Goal: Task Accomplishment & Management: Complete application form

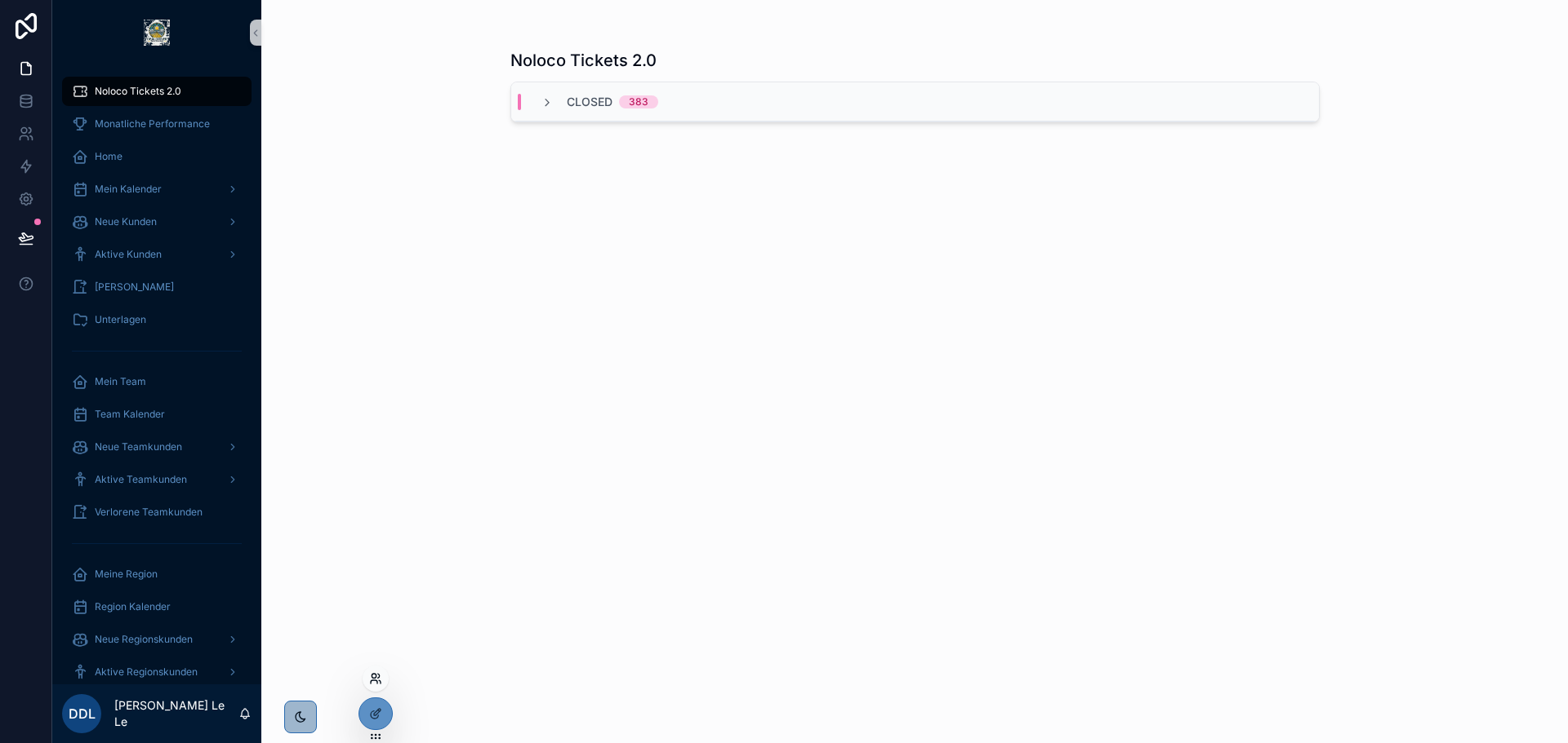
click at [373, 681] on icon at bounding box center [373, 682] width 7 height 3
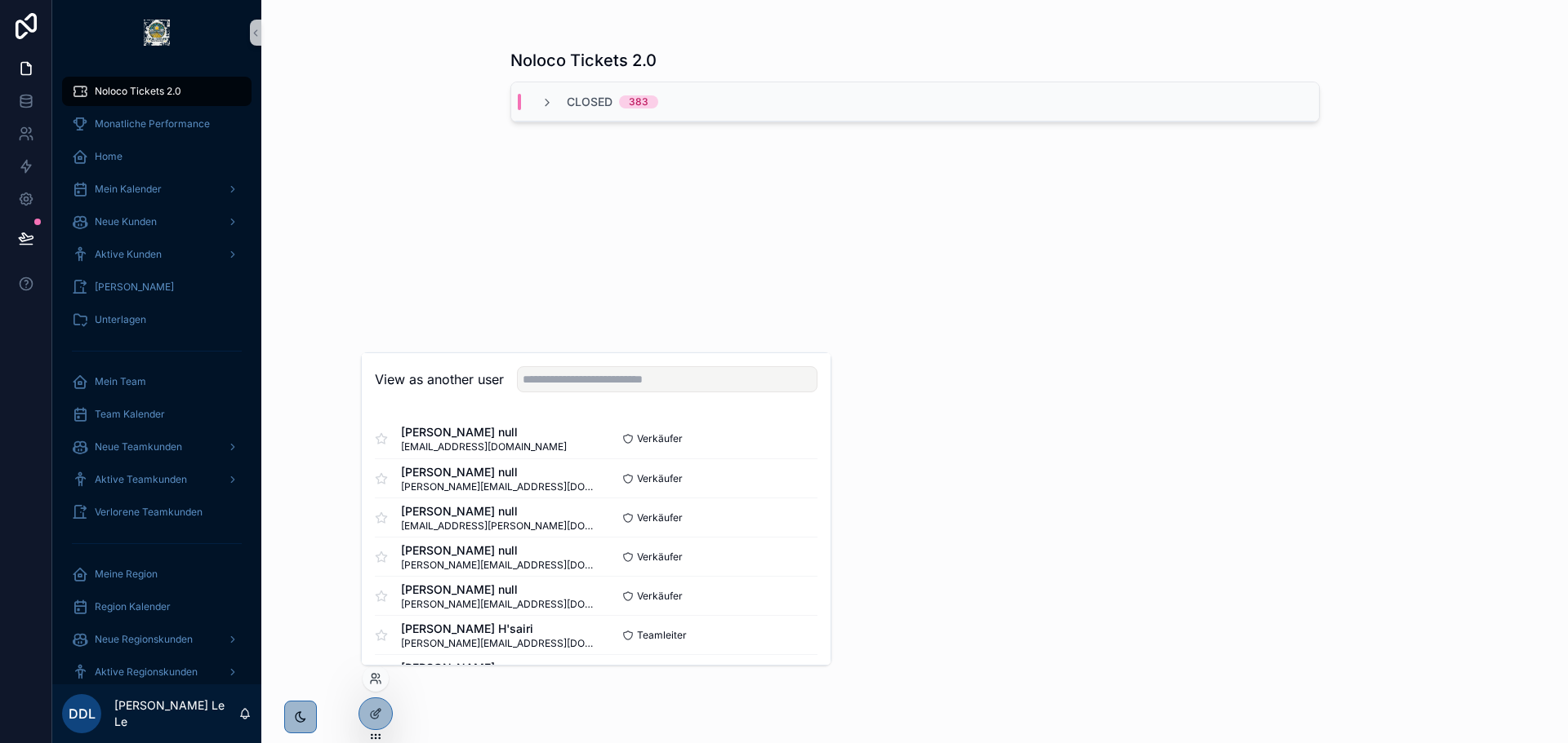
click at [535, 393] on div "View as another user" at bounding box center [596, 380] width 468 height 53
click at [541, 386] on input "text" at bounding box center [666, 380] width 301 height 26
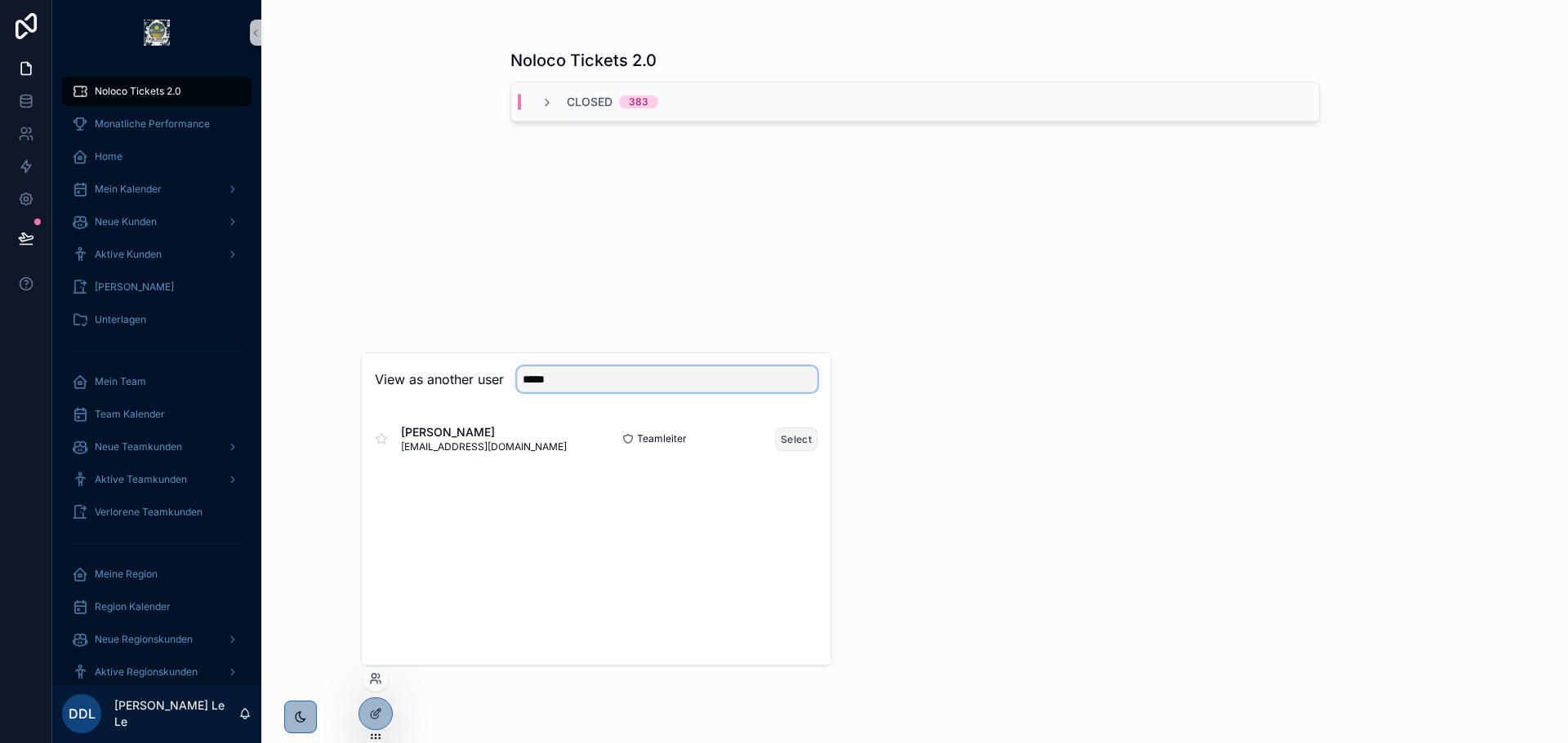
type input "*****"
click at [785, 439] on button "Select" at bounding box center [795, 439] width 42 height 24
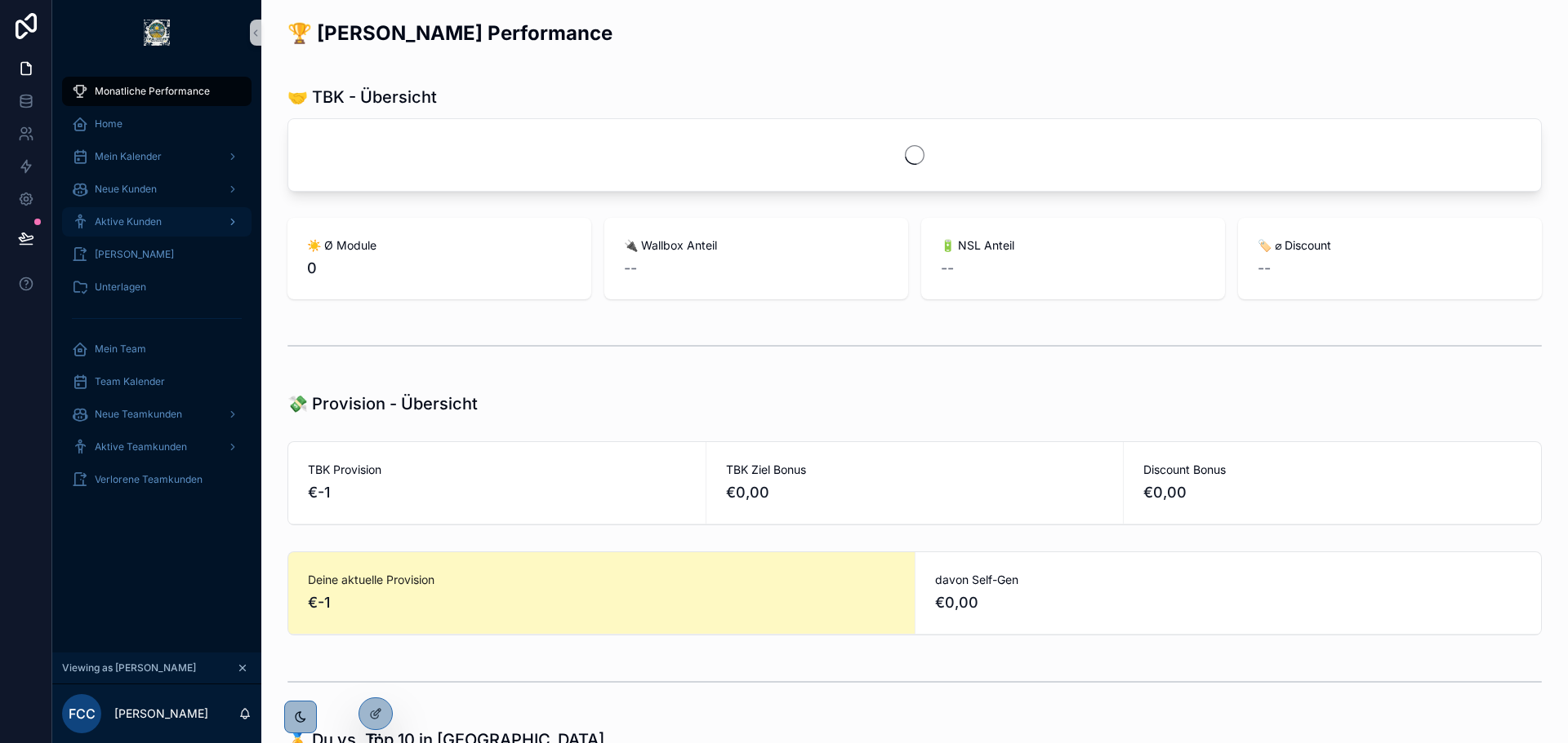
click at [136, 215] on div "Aktive Kunden" at bounding box center [156, 222] width 170 height 26
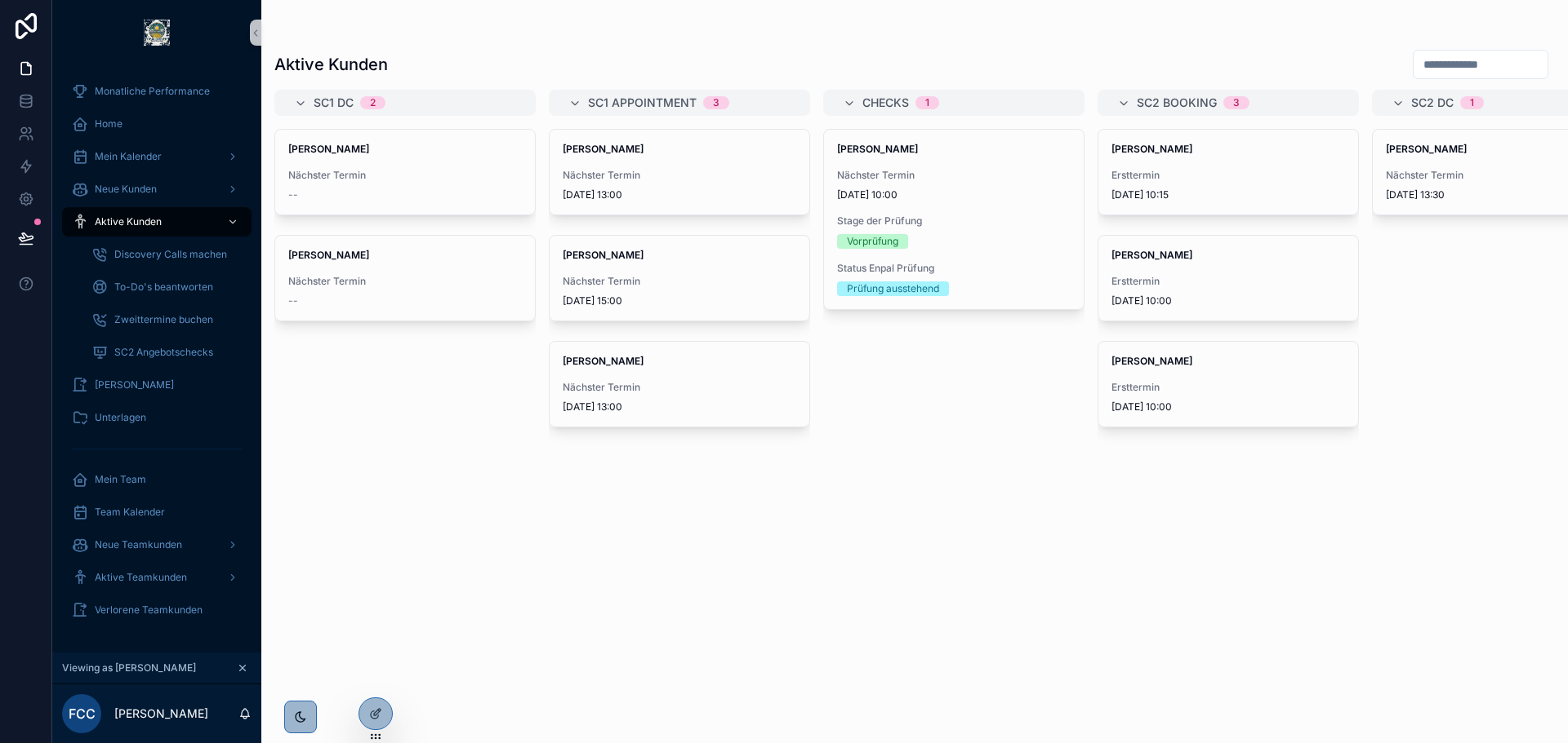
click at [781, 538] on div "[PERSON_NAME] Nächster Termin [DATE] 13:00 [PERSON_NAME] Nächster Termin [DATE]…" at bounding box center [678, 427] width 261 height 595
click at [781, 538] on div "Sascha Pohl Nächster Termin 7.1.2025 13:00 Astrid Rodenwald Nächster Termin 7.1…" at bounding box center [678, 427] width 261 height 595
click at [692, 543] on div "Sascha Pohl Nächster Termin 7.1.2025 13:00 Astrid Rodenwald Nächster Termin 7.1…" at bounding box center [678, 427] width 261 height 595
click at [544, 656] on div "SC1 DC 2 Xin Xu Nächster Termin -- Faiz Behnam Nächster Termin -- SC1 Appointme…" at bounding box center [914, 406] width 1306 height 634
click at [1007, 475] on div "Heidi Heizung Nächster Termin 20.6.2025 10:00 Stage der Prüfung Vorprüfung Stat…" at bounding box center [953, 427] width 261 height 595
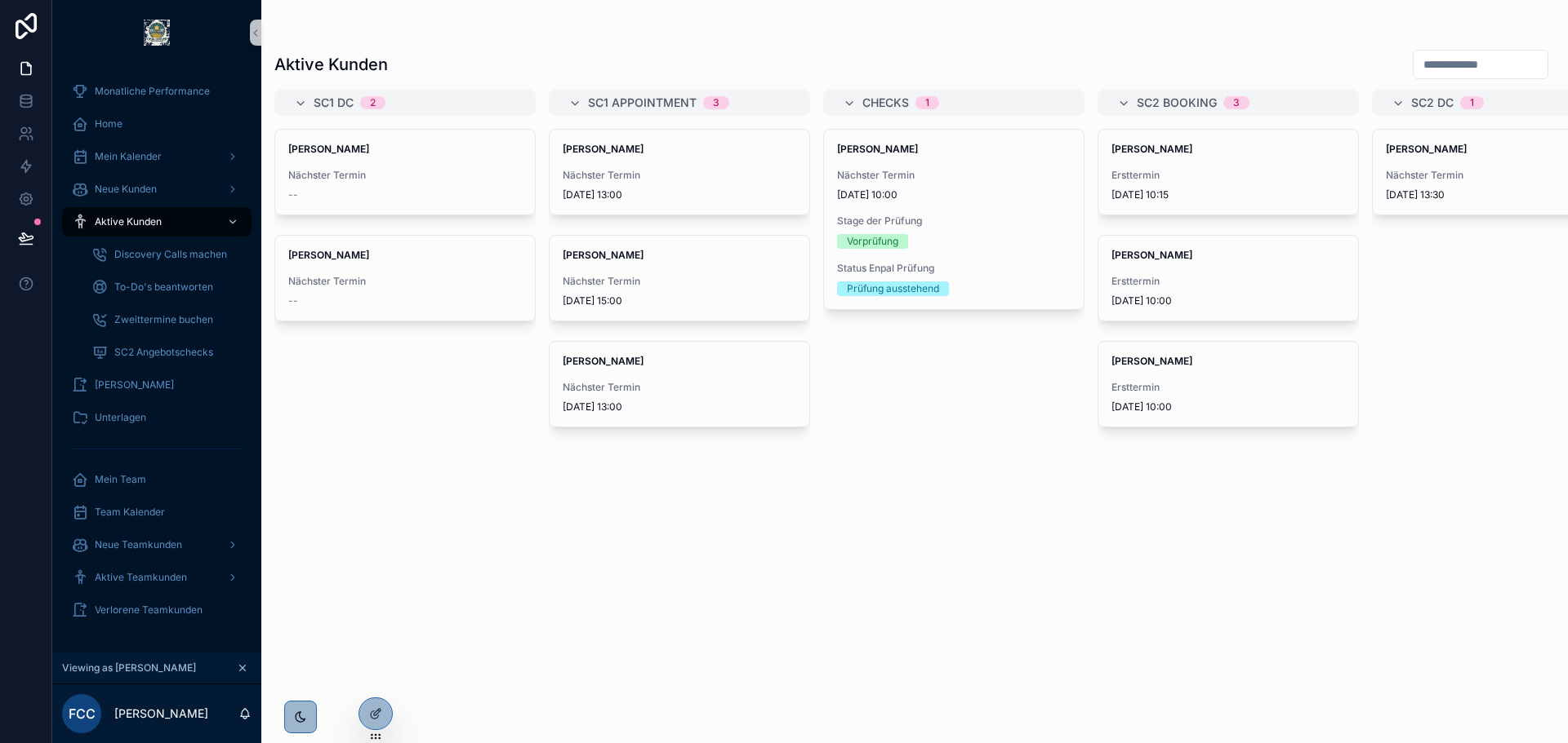
click at [1413, 63] on input "scrollable content" at bounding box center [1480, 64] width 134 height 23
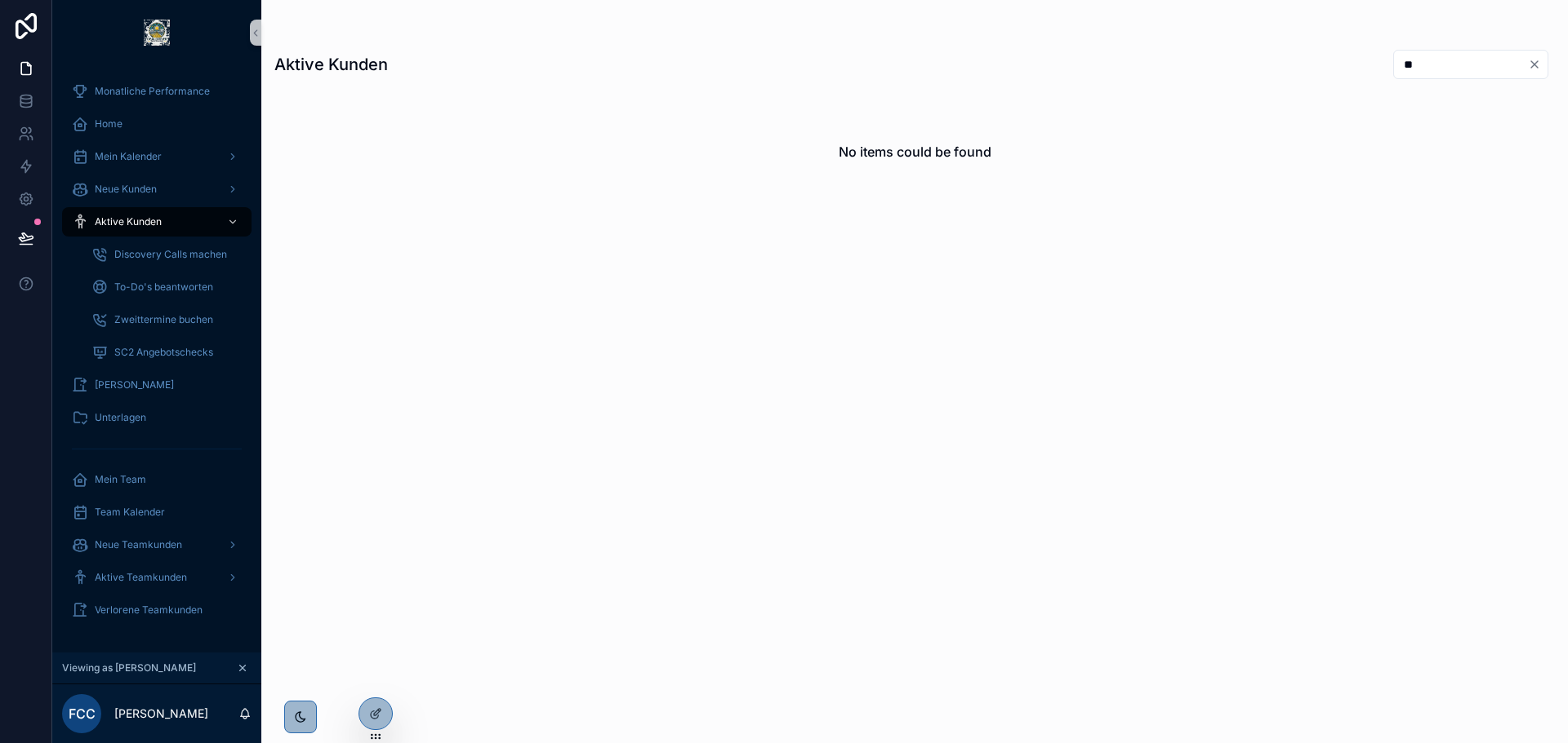
type input "*"
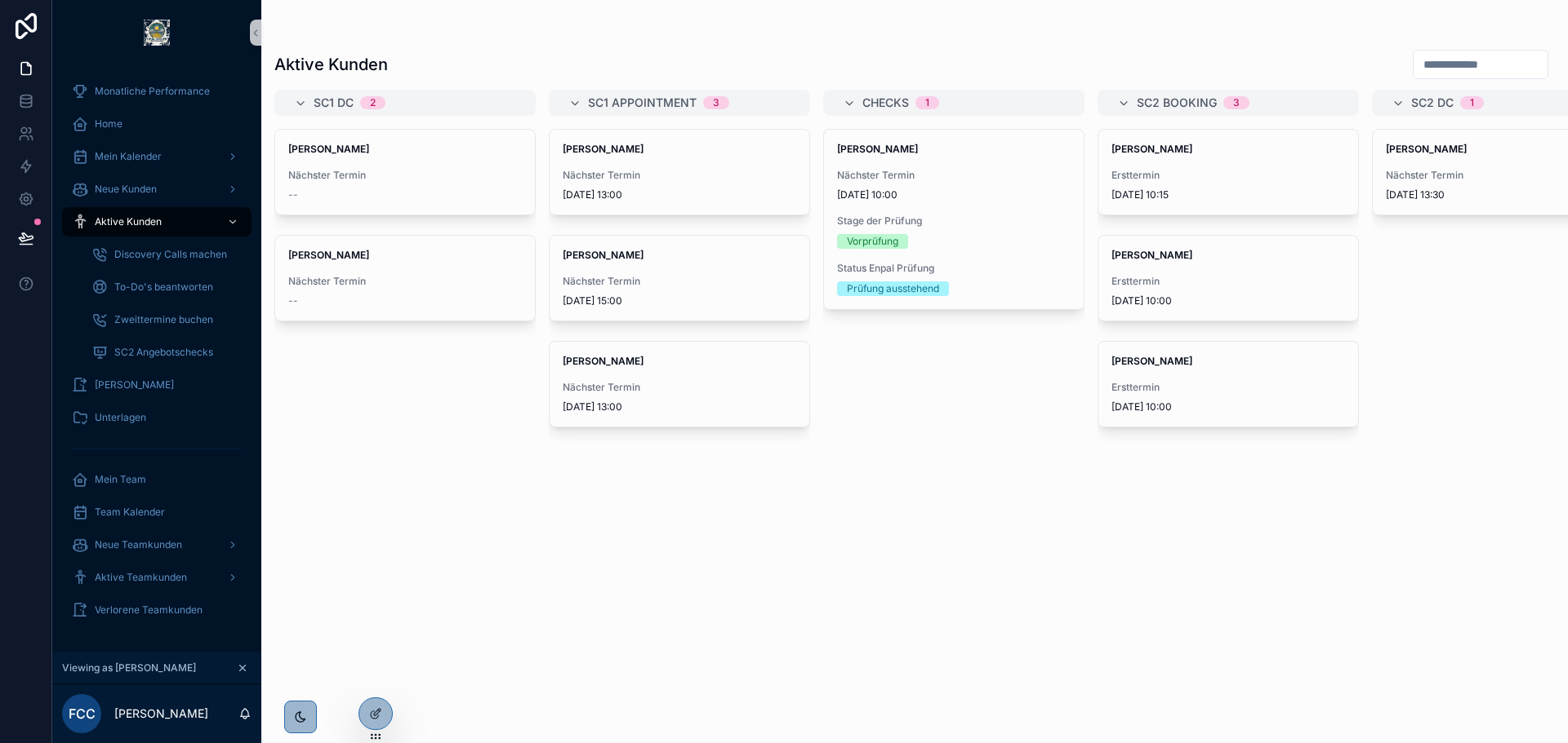
click at [249, 666] on button "scrollable content" at bounding box center [242, 668] width 18 height 18
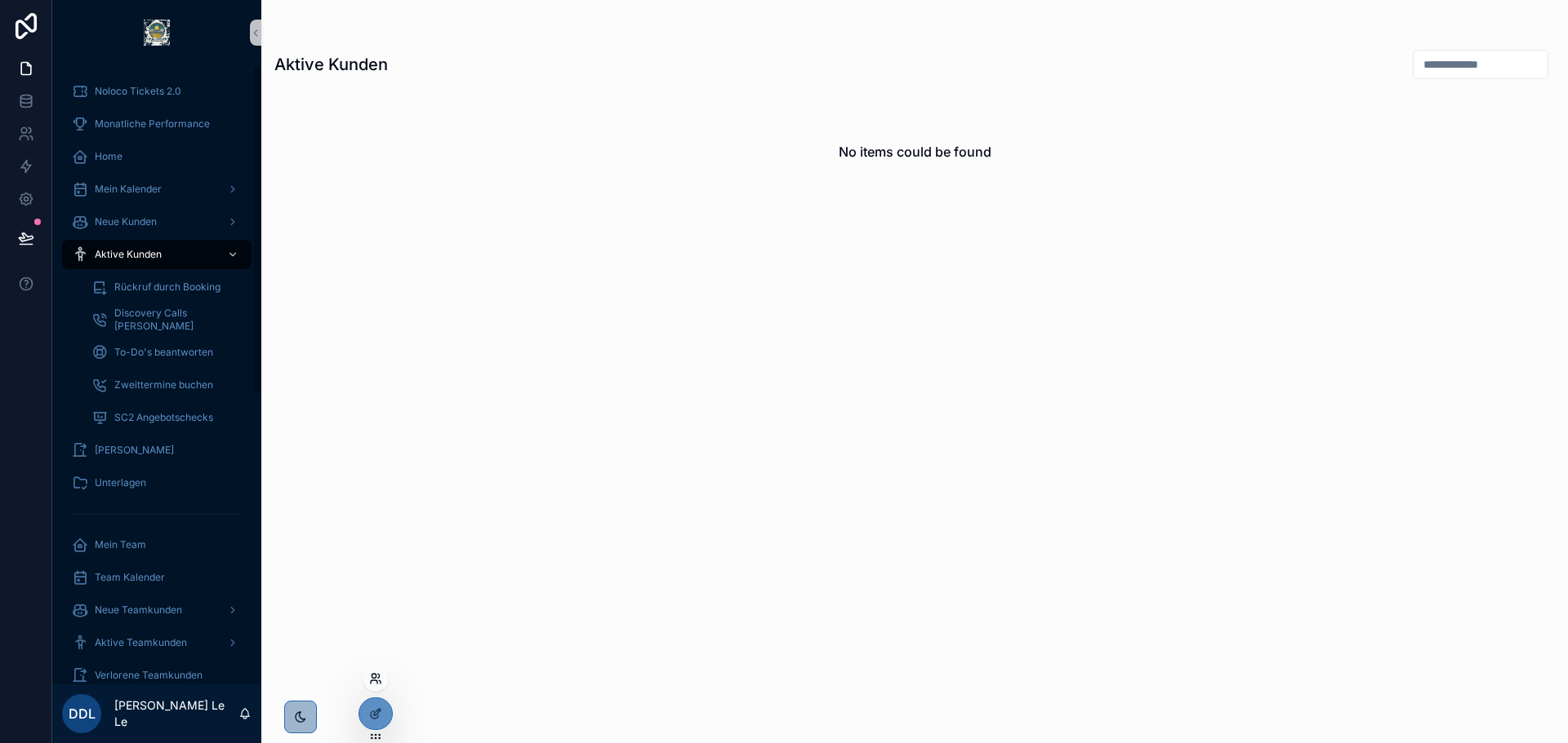
click at [376, 675] on icon at bounding box center [373, 676] width 4 height 4
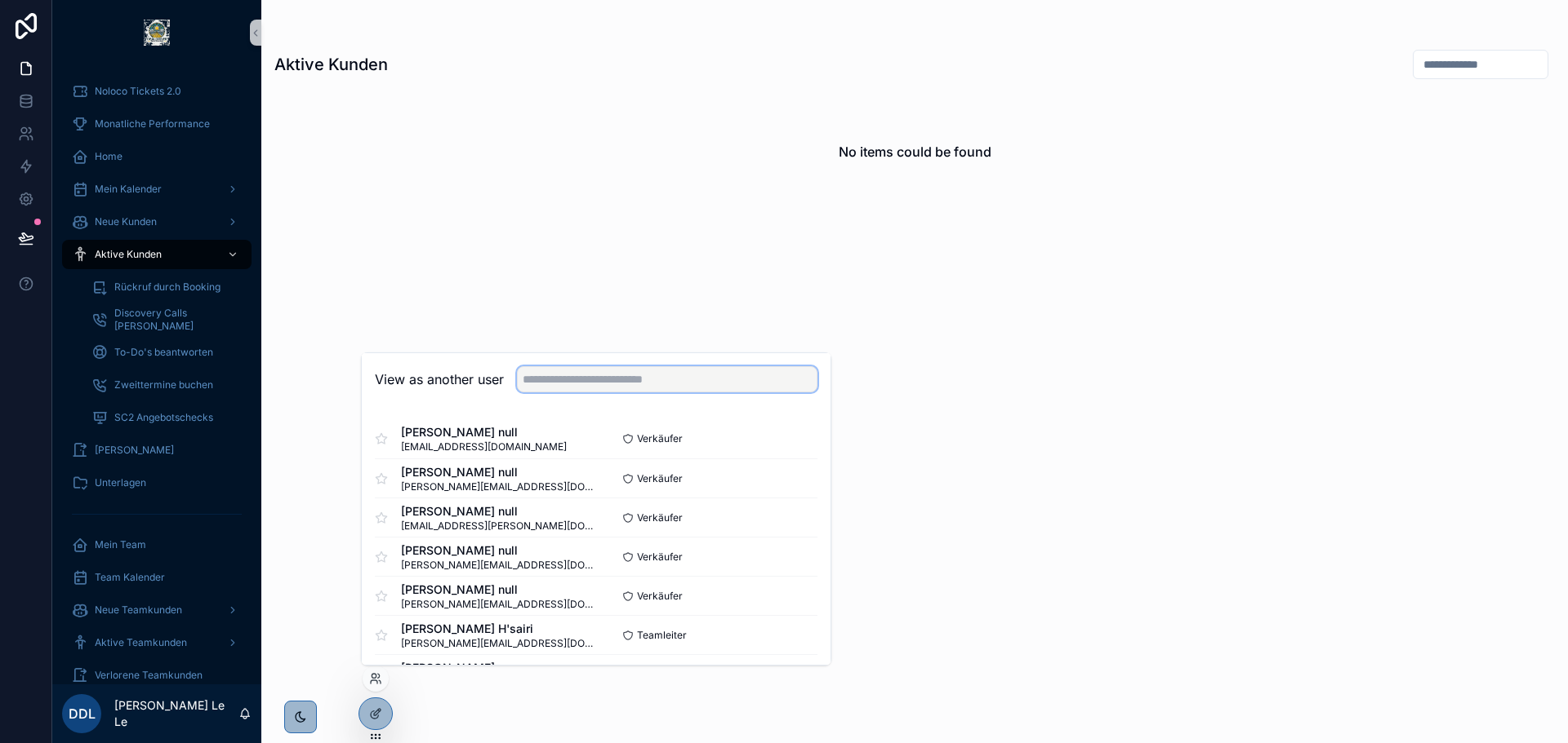
click at [629, 373] on input "text" at bounding box center [666, 380] width 301 height 26
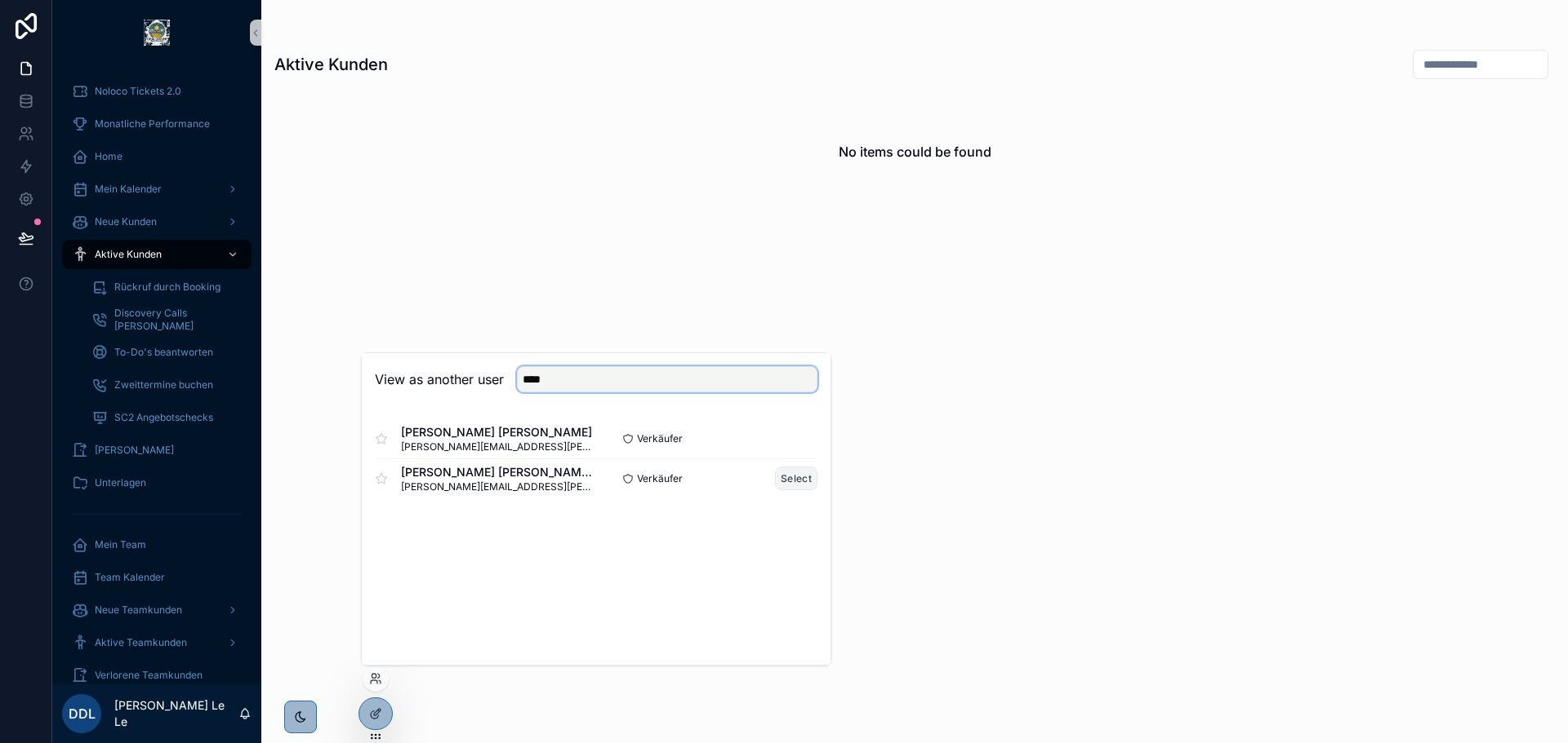
type input "****"
click at [793, 481] on button "Select" at bounding box center [795, 478] width 42 height 24
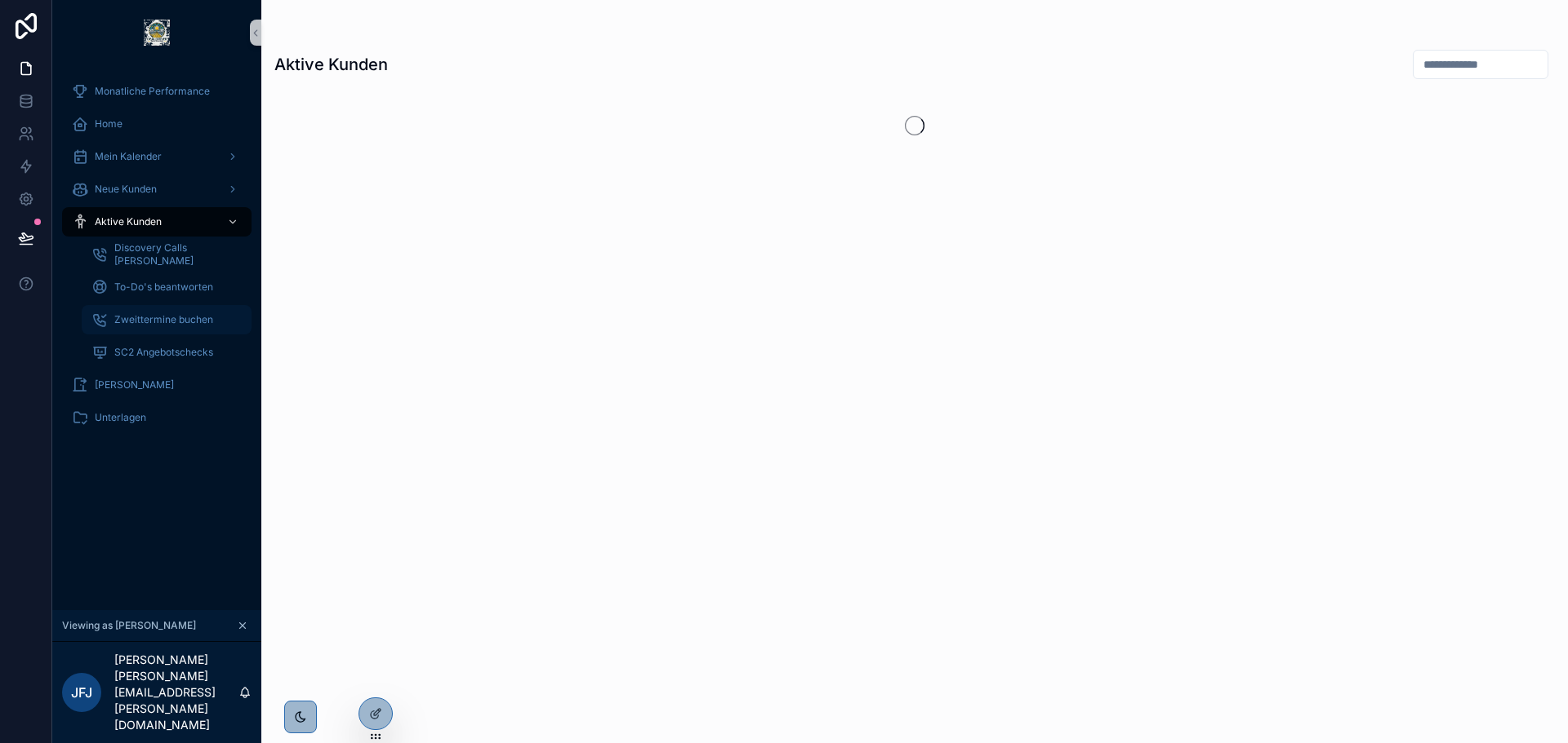
click at [184, 306] on link "Zweittermine buchen" at bounding box center [167, 319] width 170 height 29
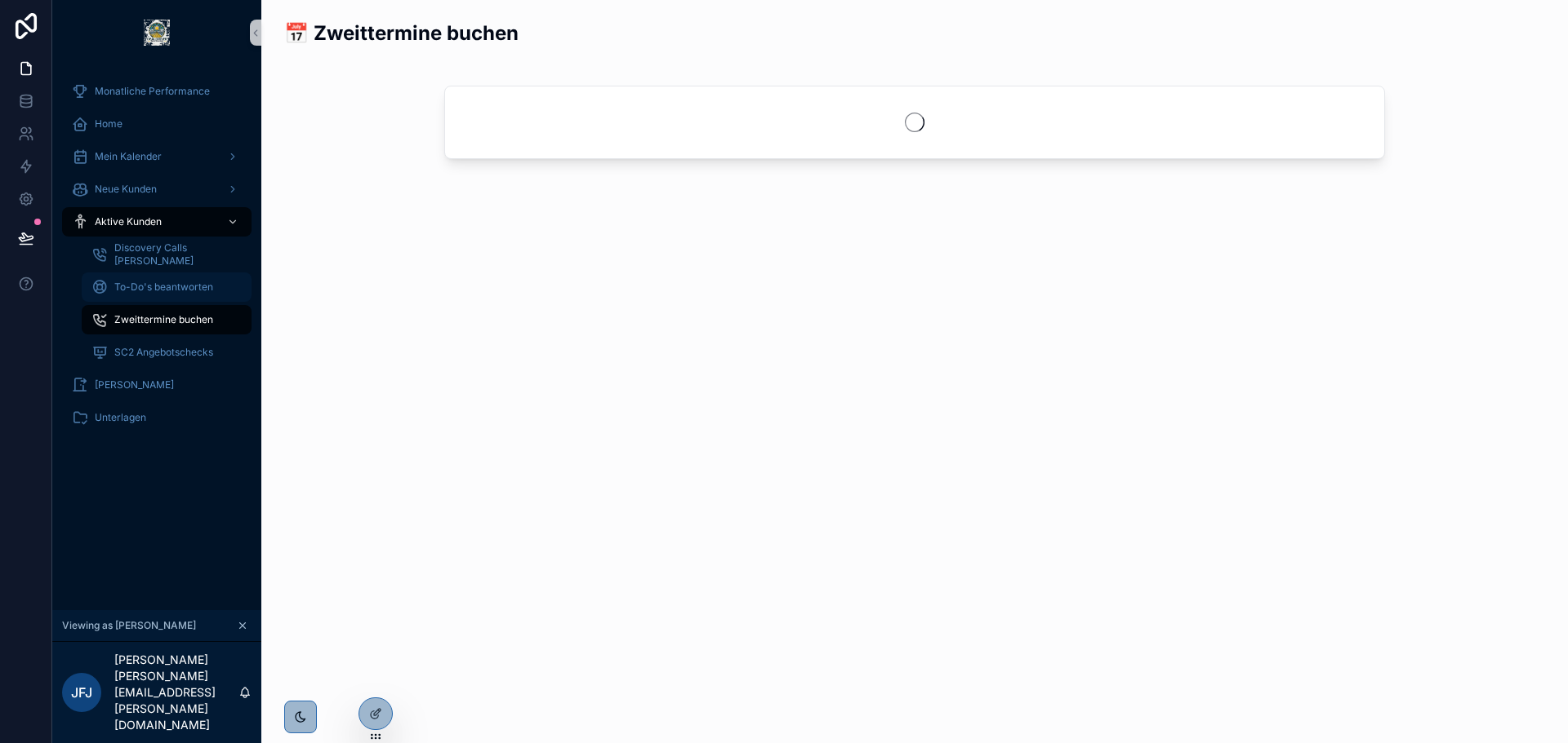
click at [185, 287] on span "To-Do's beantworten" at bounding box center [163, 287] width 99 height 13
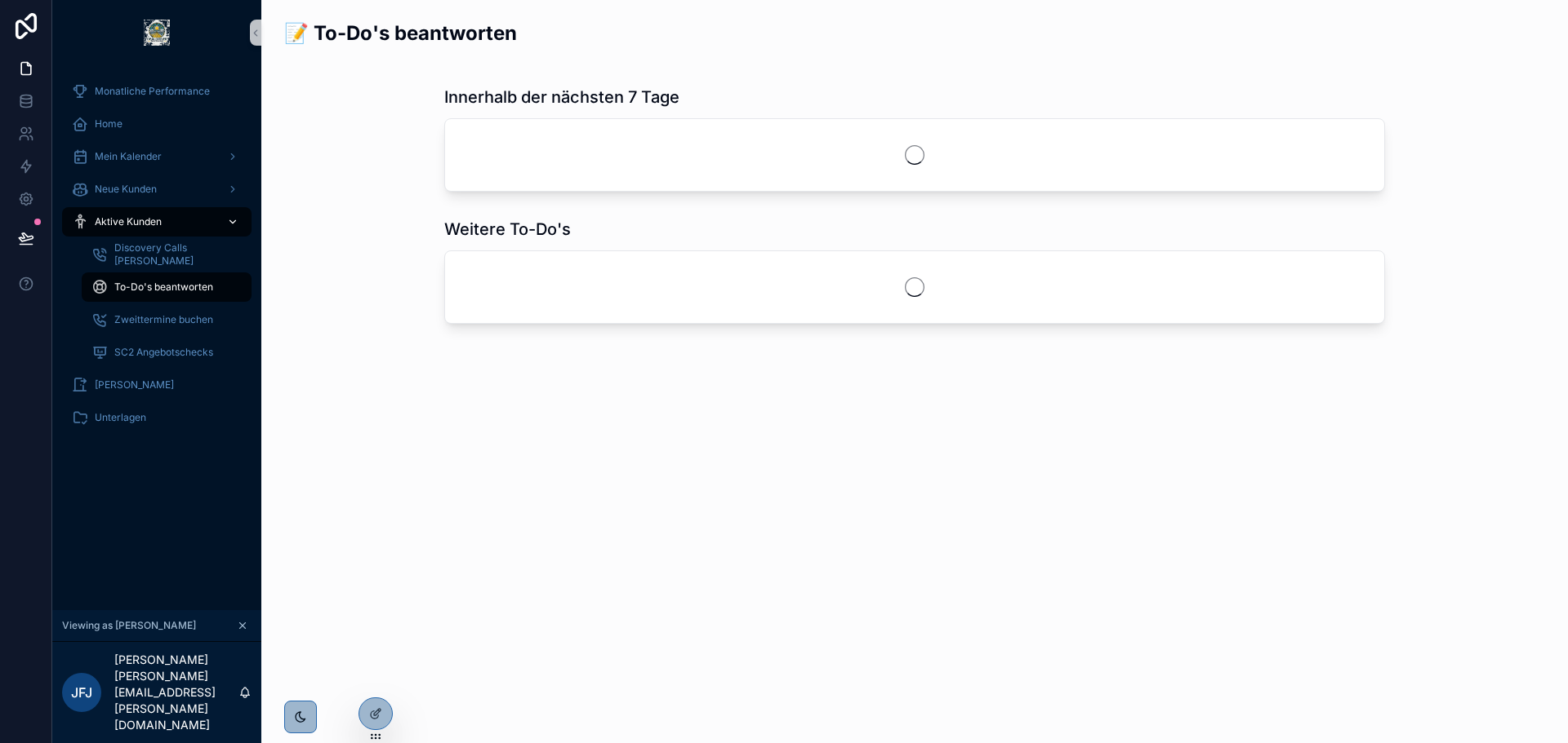
click at [177, 233] on div "Aktive Kunden" at bounding box center [156, 222] width 170 height 26
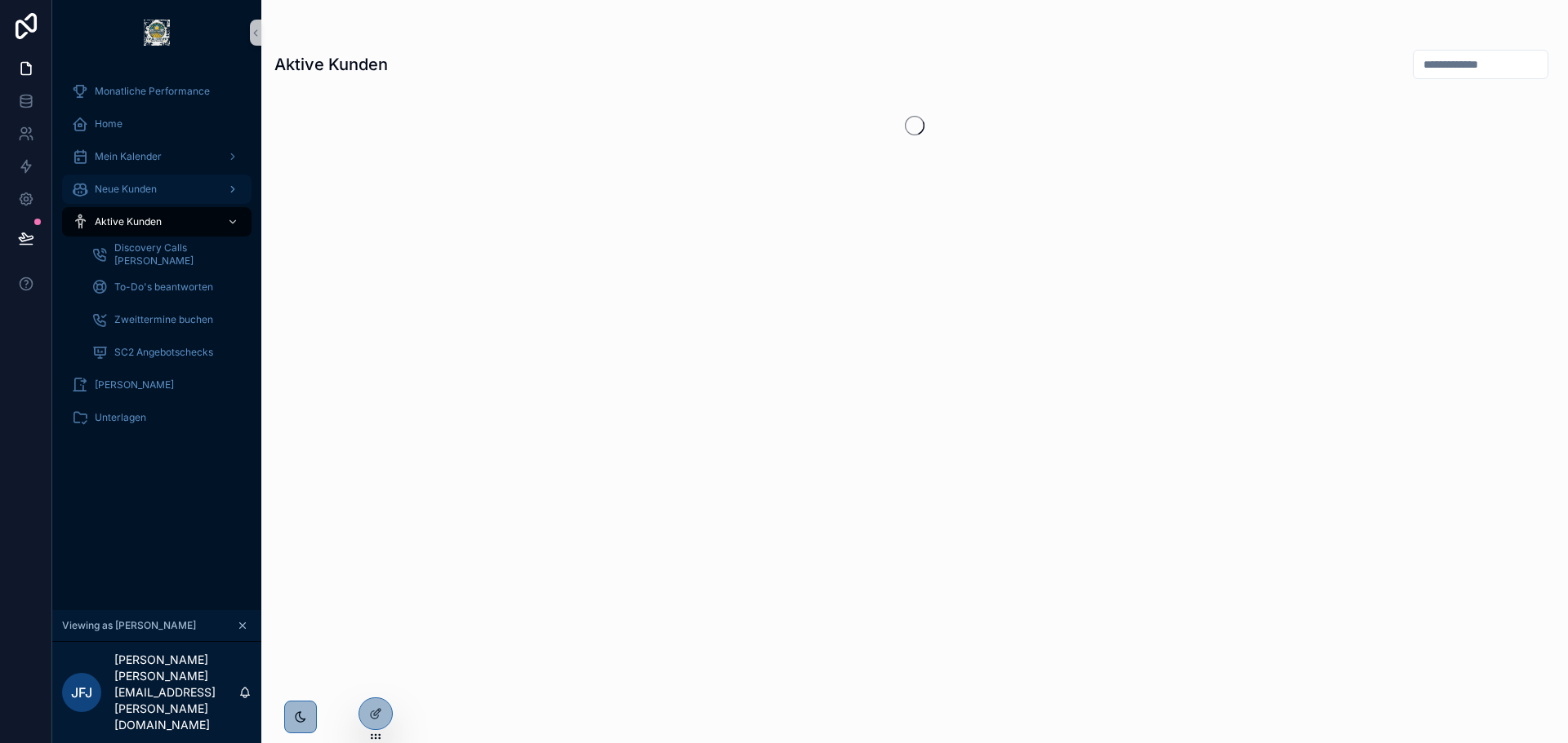
click at [144, 191] on span "Neue Kunden" at bounding box center [126, 189] width 62 height 13
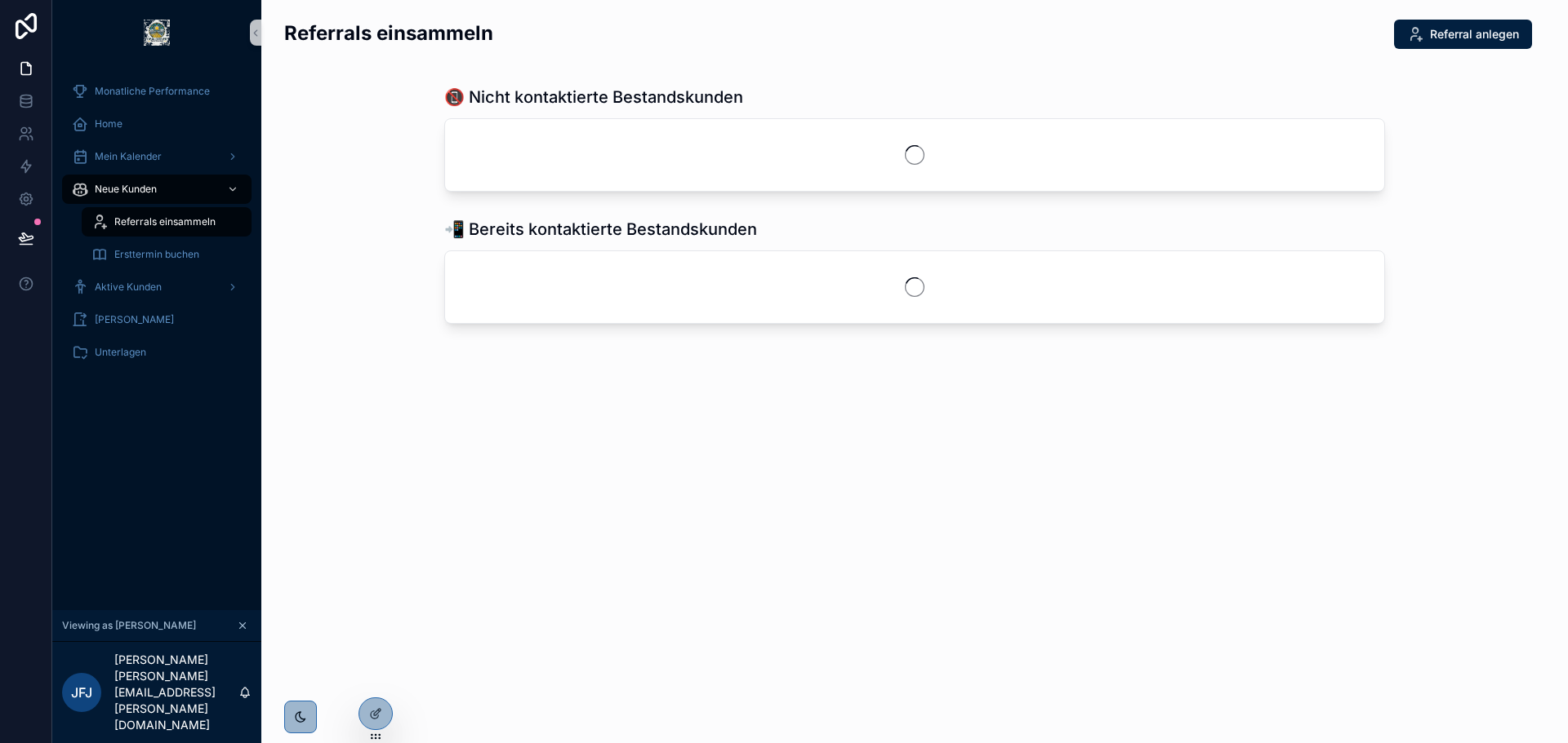
click at [149, 215] on div "Referrals einsammeln" at bounding box center [166, 222] width 150 height 26
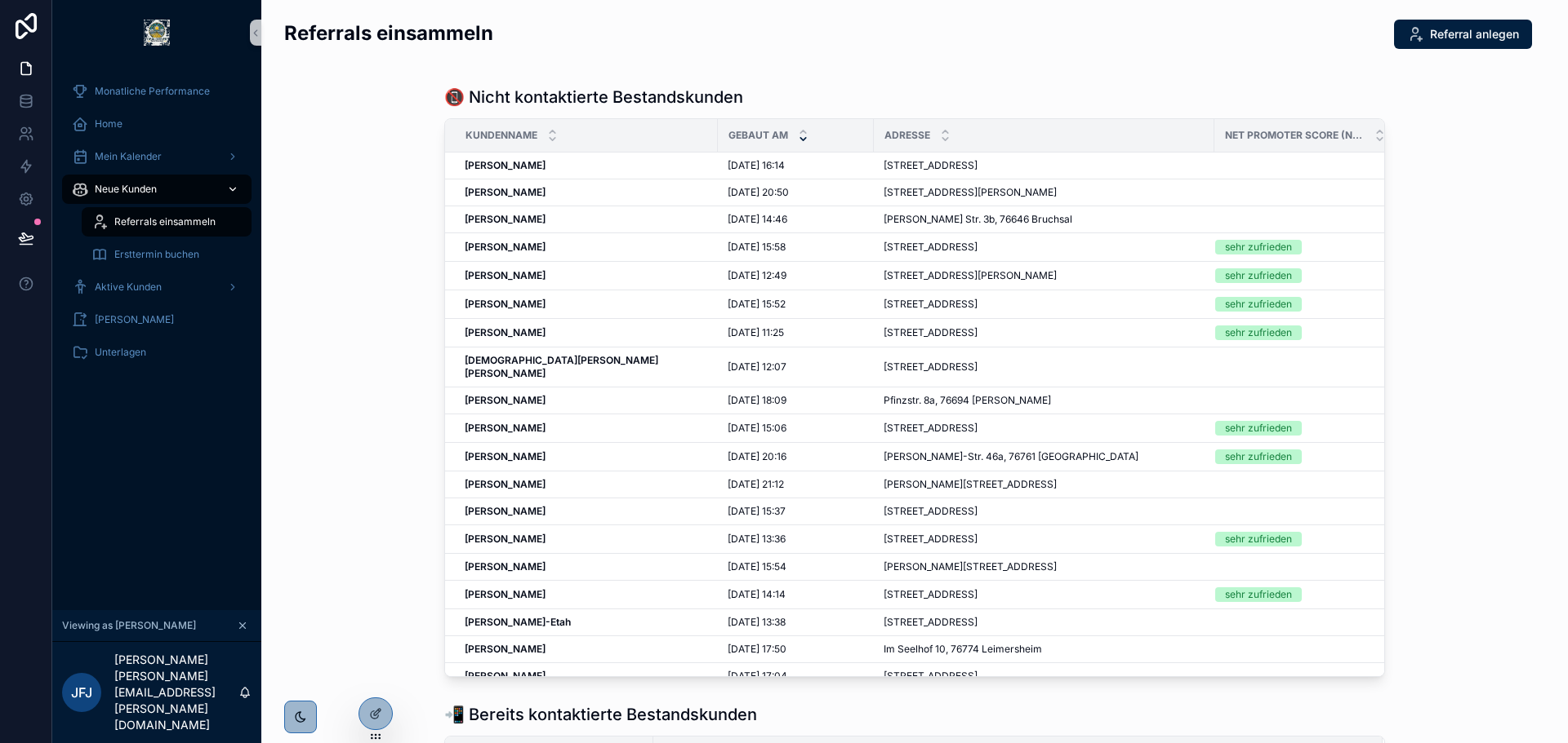
click at [143, 186] on span "Neue Kunden" at bounding box center [126, 189] width 62 height 13
click at [144, 250] on span "Ersttermin buchen" at bounding box center [156, 254] width 85 height 13
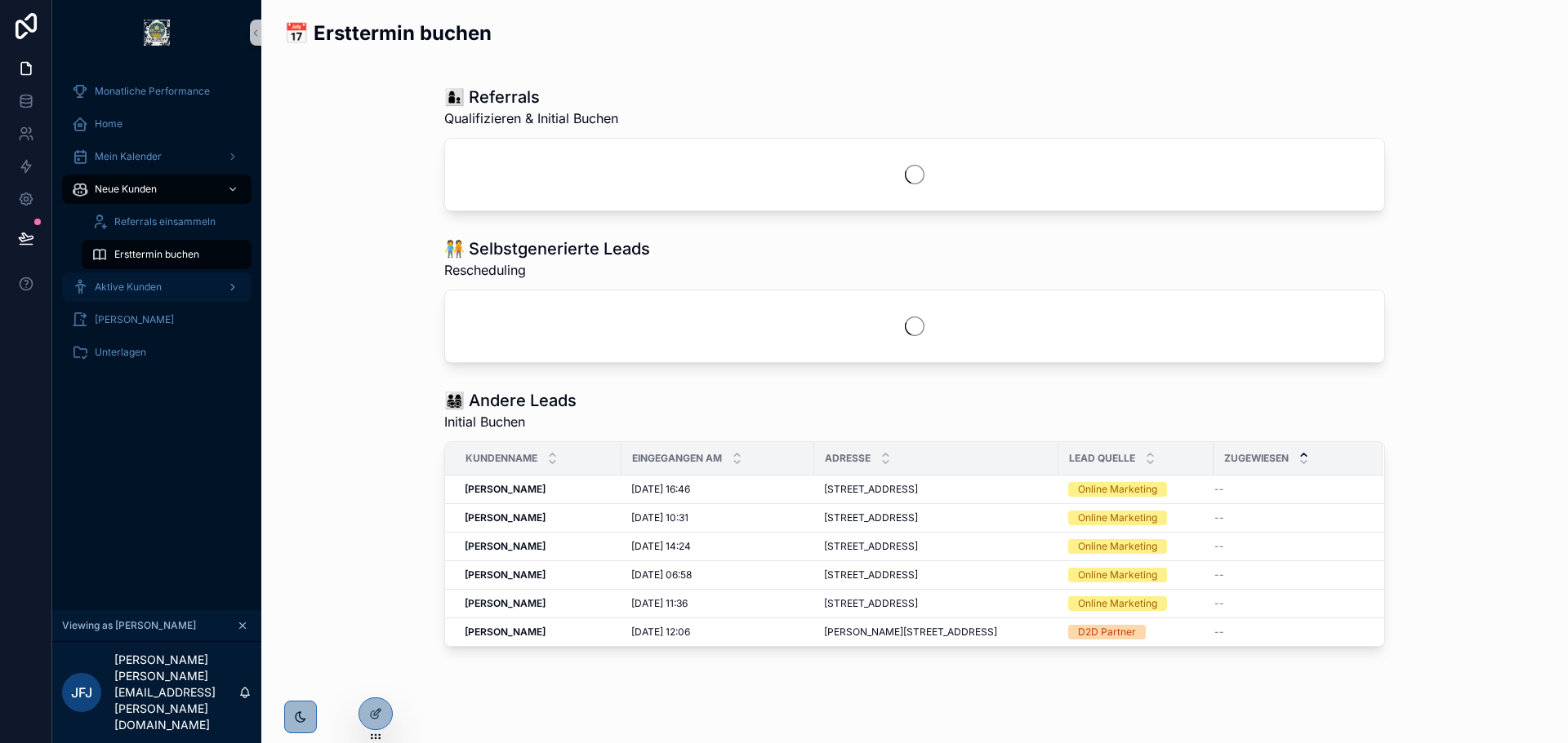
click at [122, 276] on div "Aktive Kunden" at bounding box center [156, 287] width 170 height 26
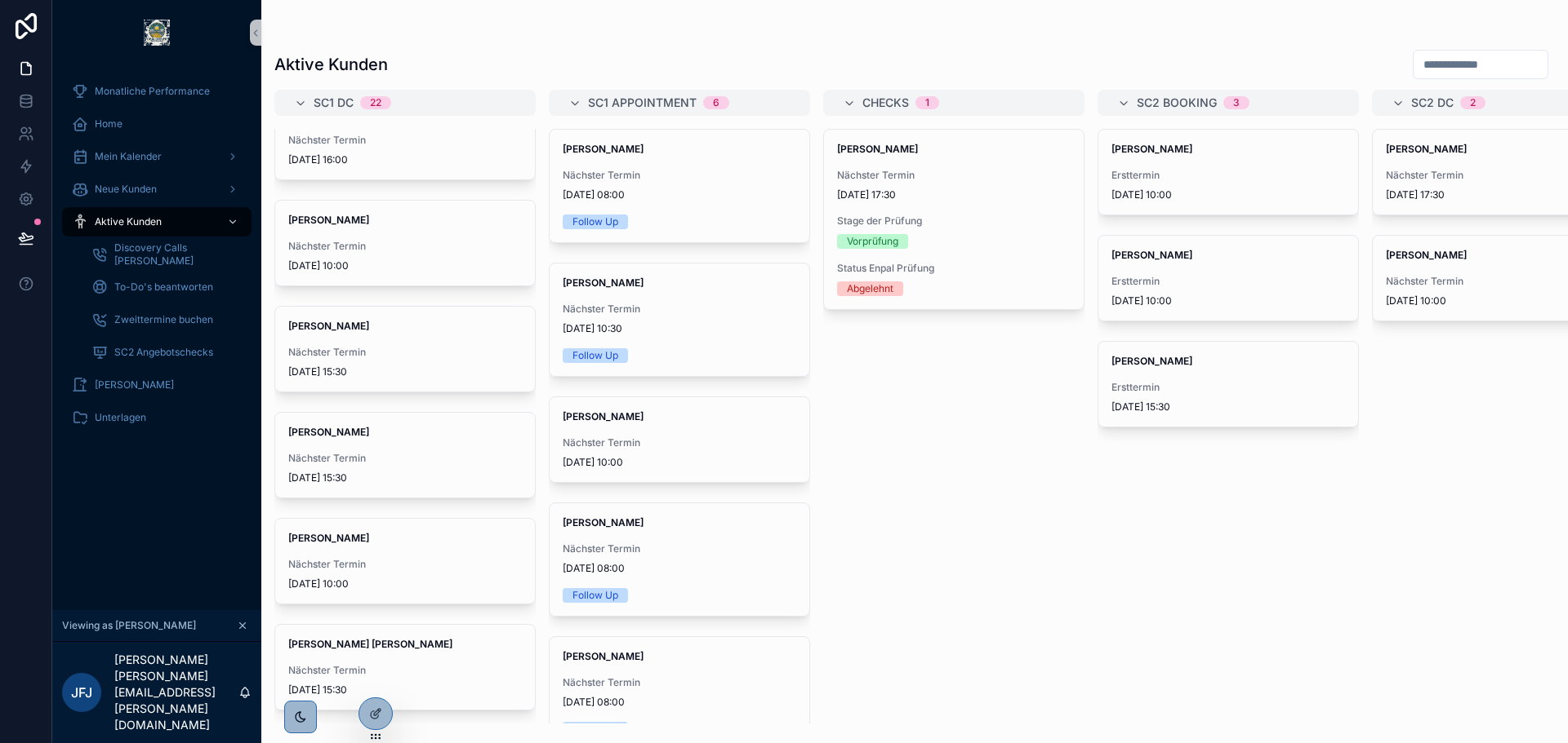
click at [239, 632] on icon "scrollable content" at bounding box center [242, 625] width 11 height 11
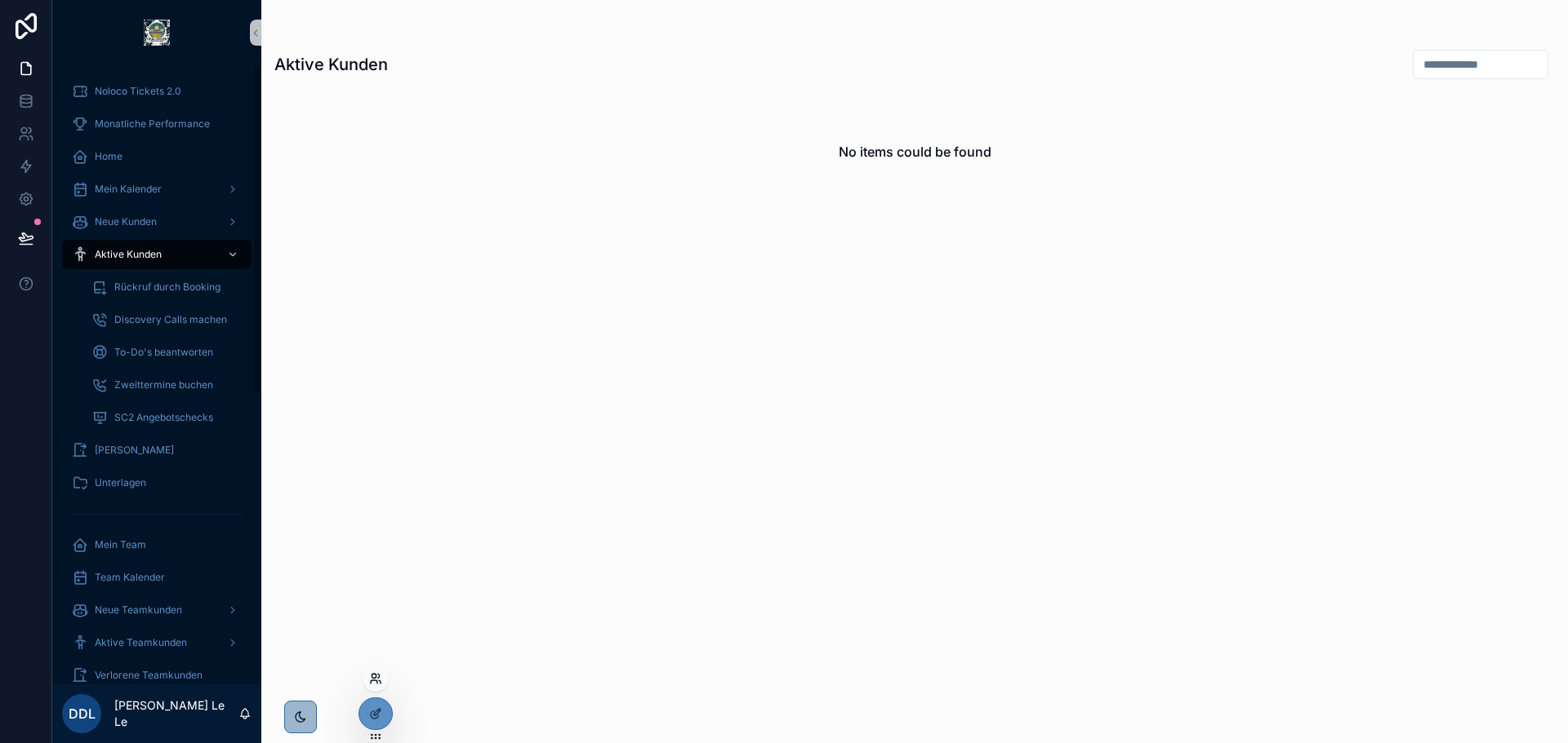
click at [372, 682] on icon at bounding box center [376, 679] width 13 height 13
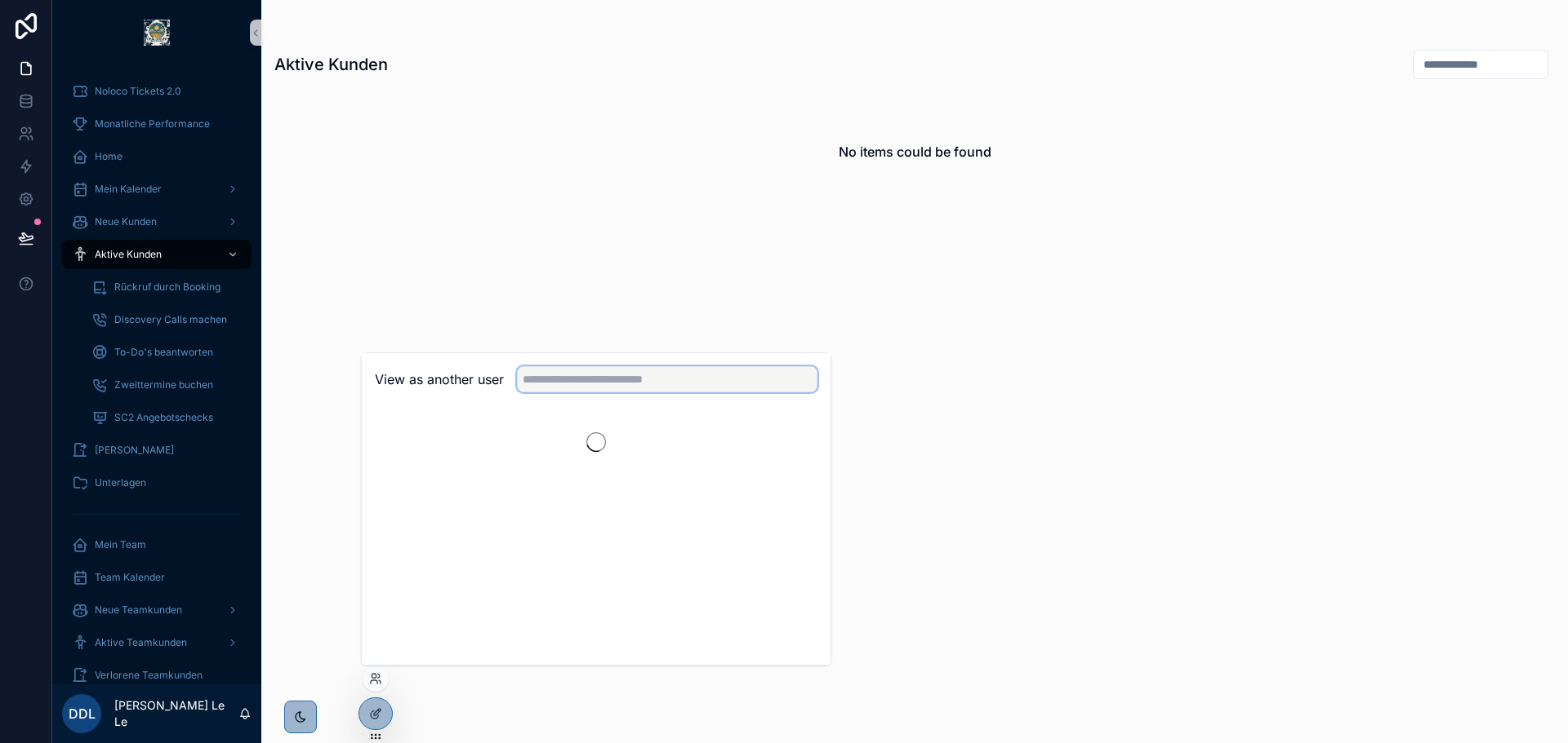
click at [567, 390] on input "text" at bounding box center [666, 380] width 301 height 26
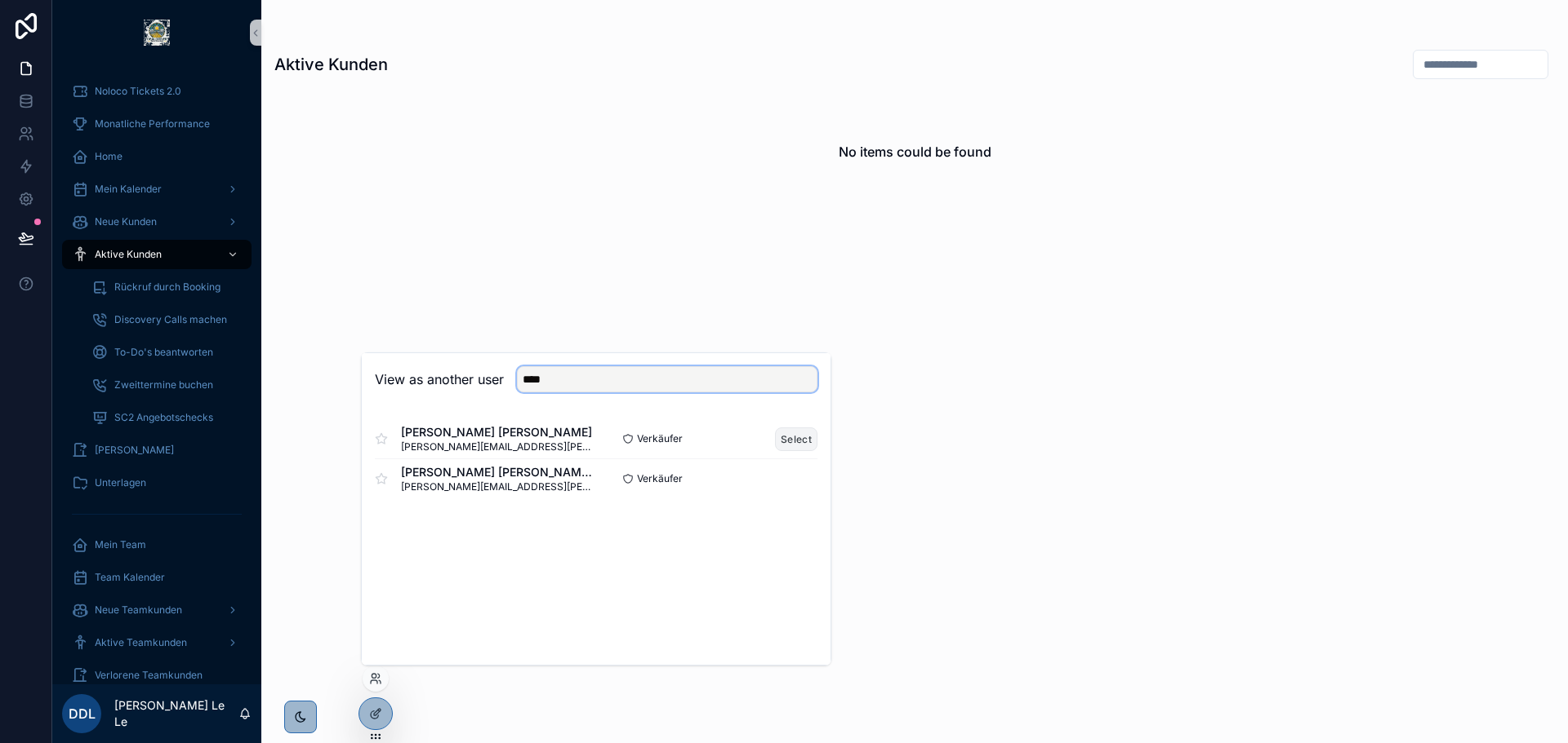
type input "****"
click at [807, 437] on button "Select" at bounding box center [795, 439] width 42 height 24
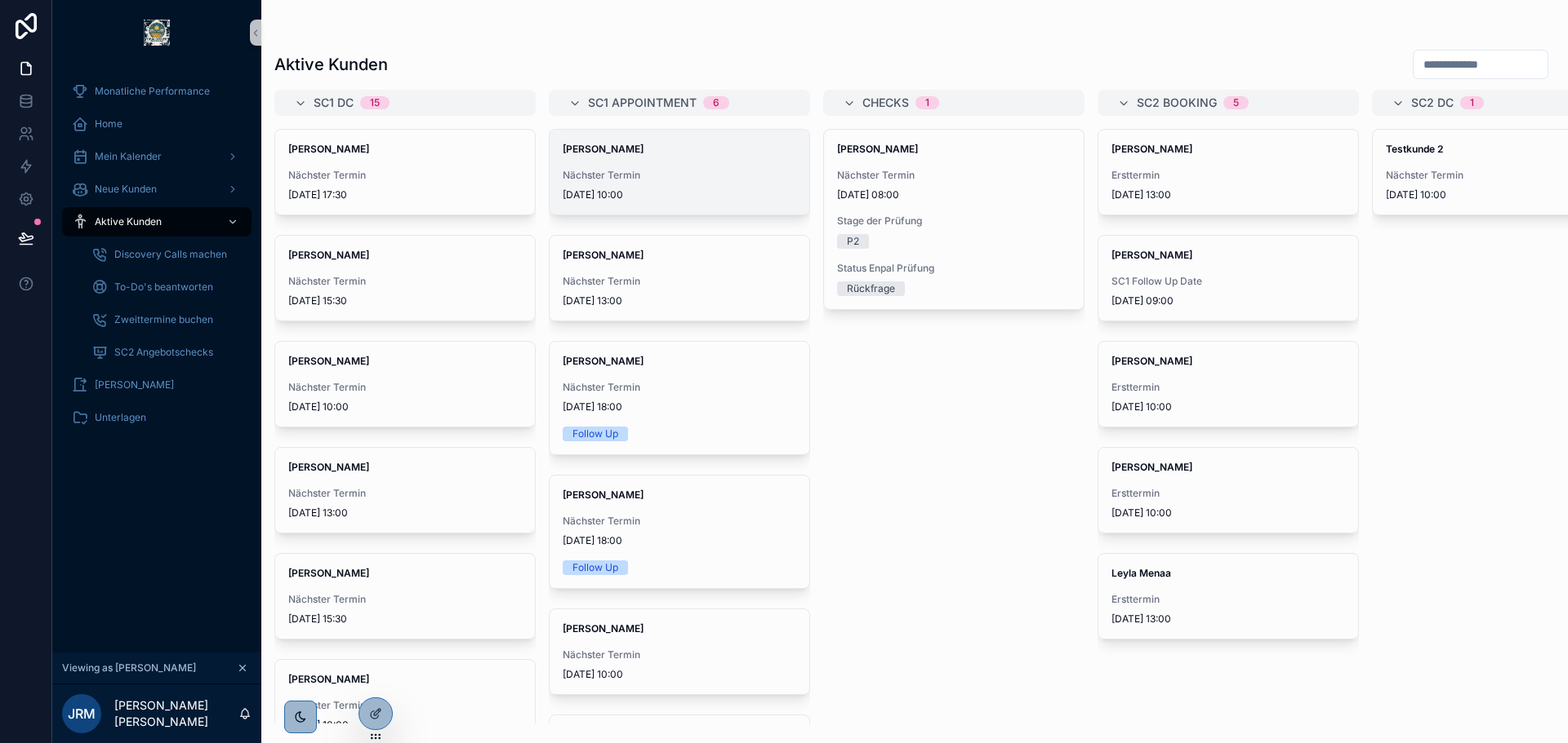
click at [681, 172] on span "Nächster Termin" at bounding box center [679, 175] width 234 height 13
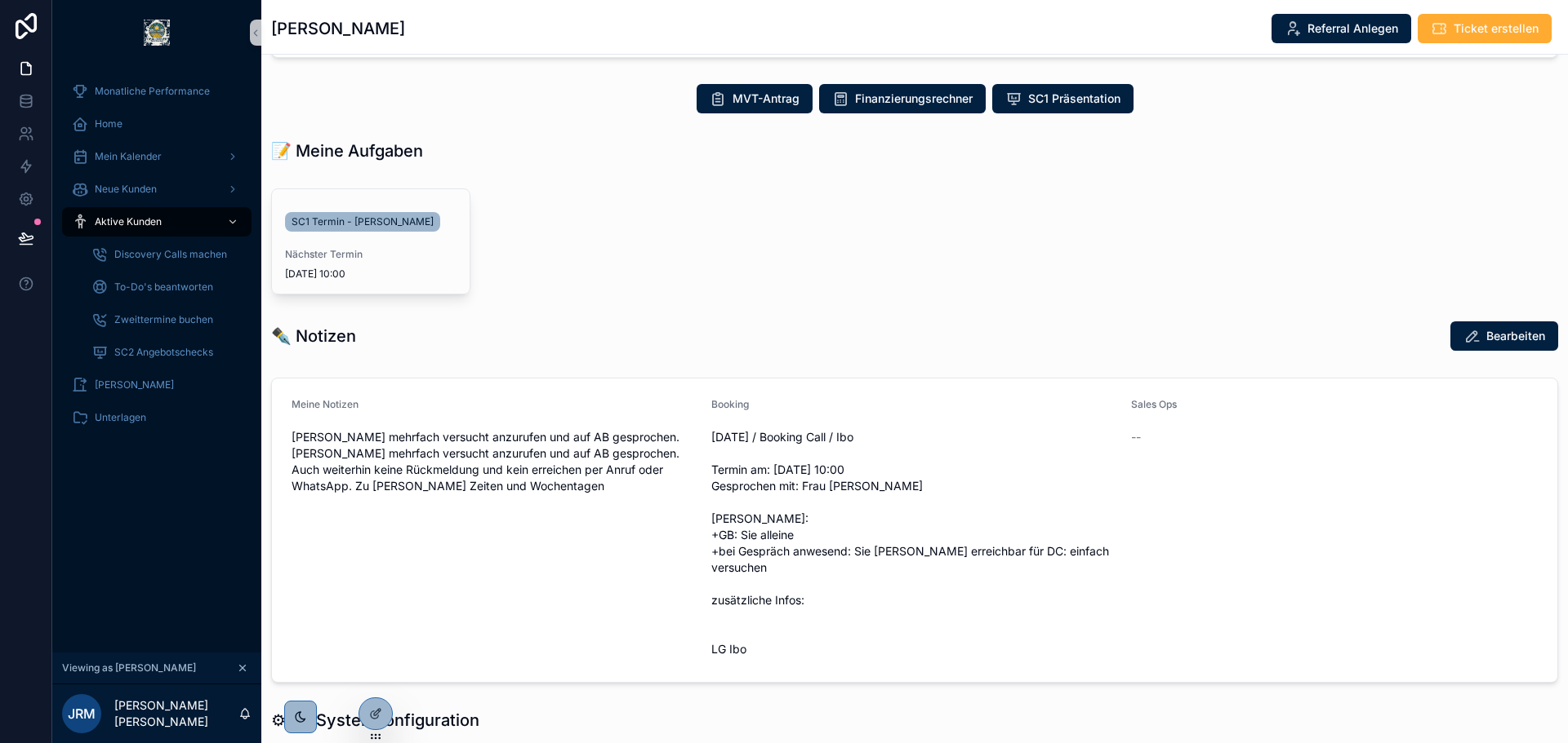
scroll to position [408, 0]
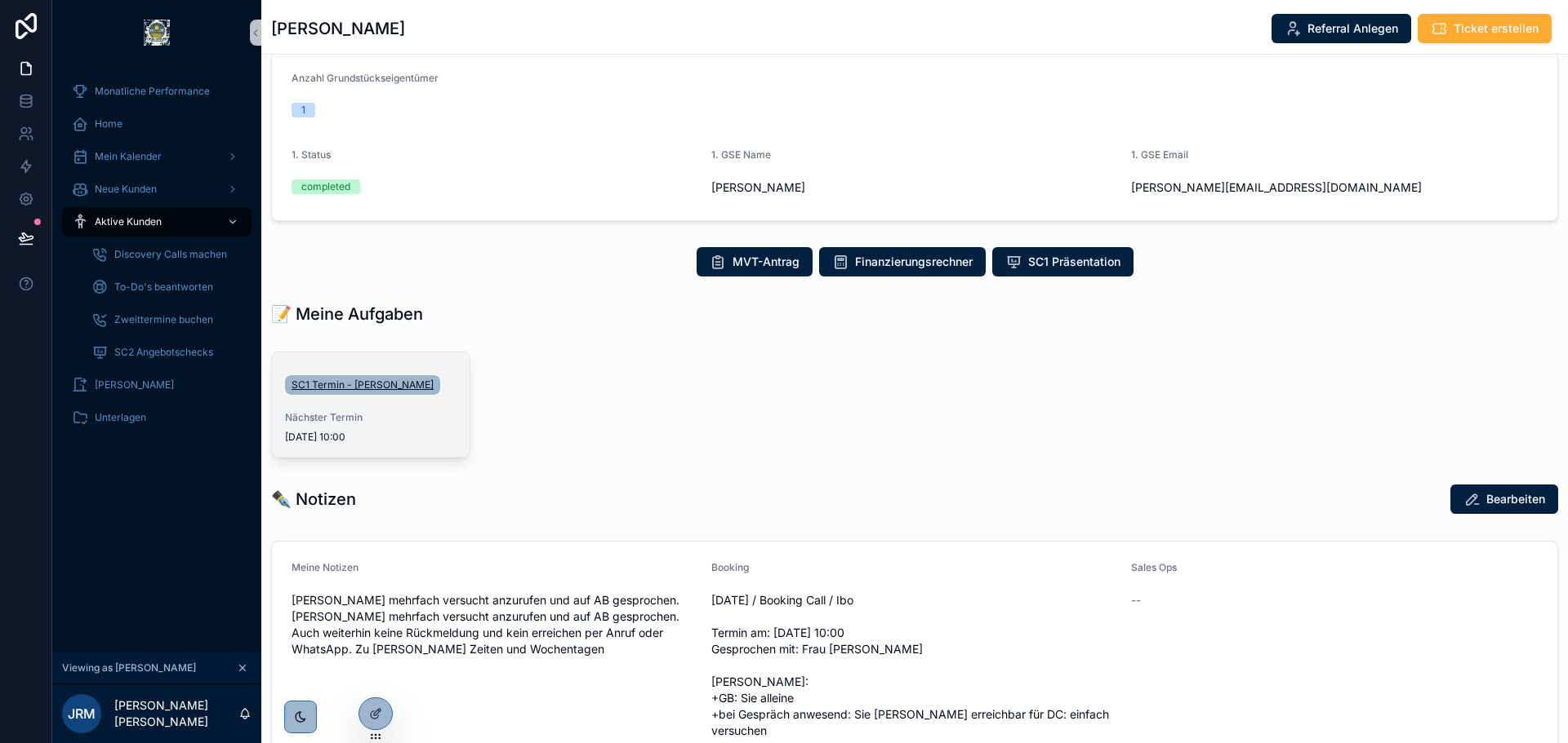
click at [346, 393] on link "SC1 Termin - [PERSON_NAME]" at bounding box center [362, 385] width 155 height 20
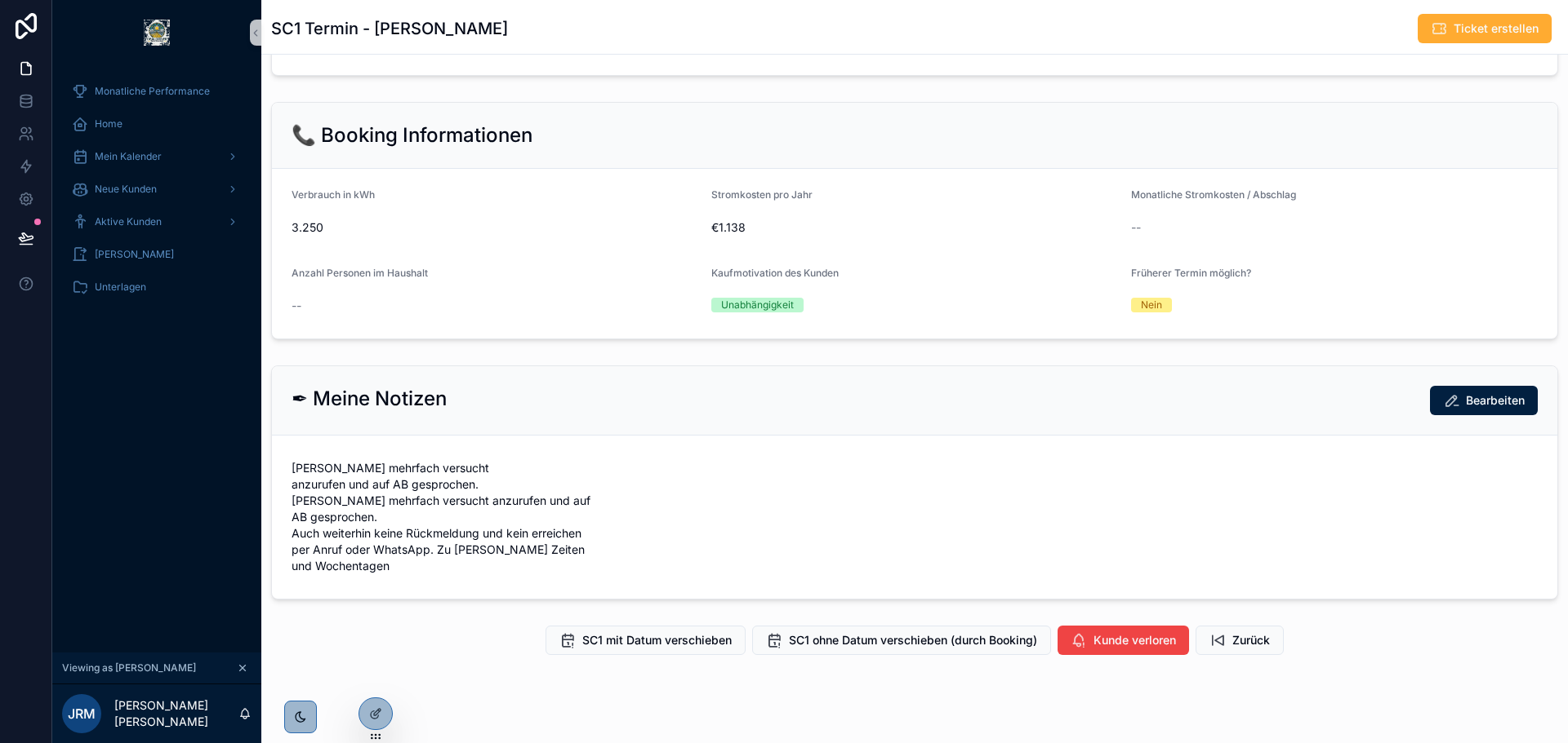
scroll to position [454, 0]
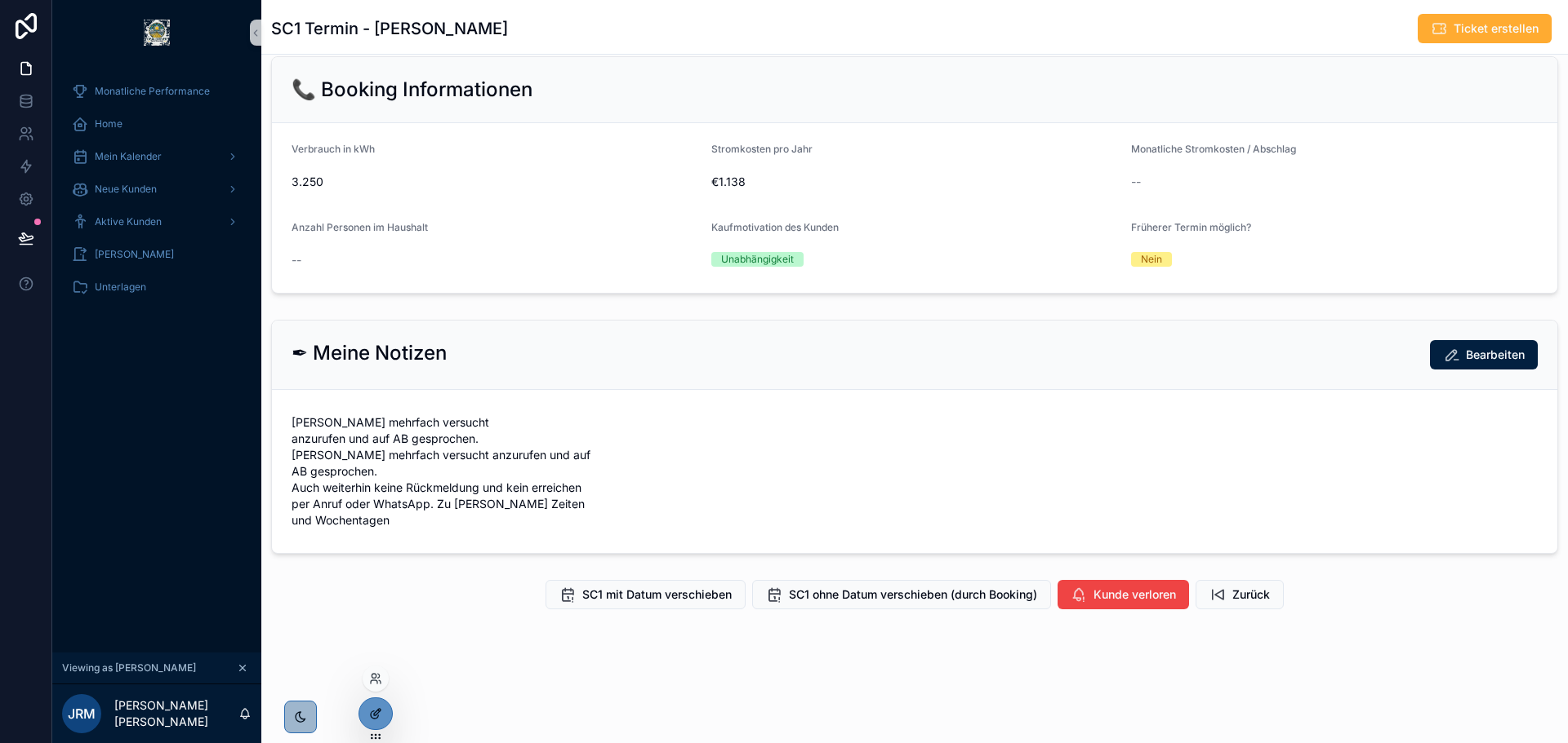
click at [388, 708] on div at bounding box center [375, 714] width 33 height 31
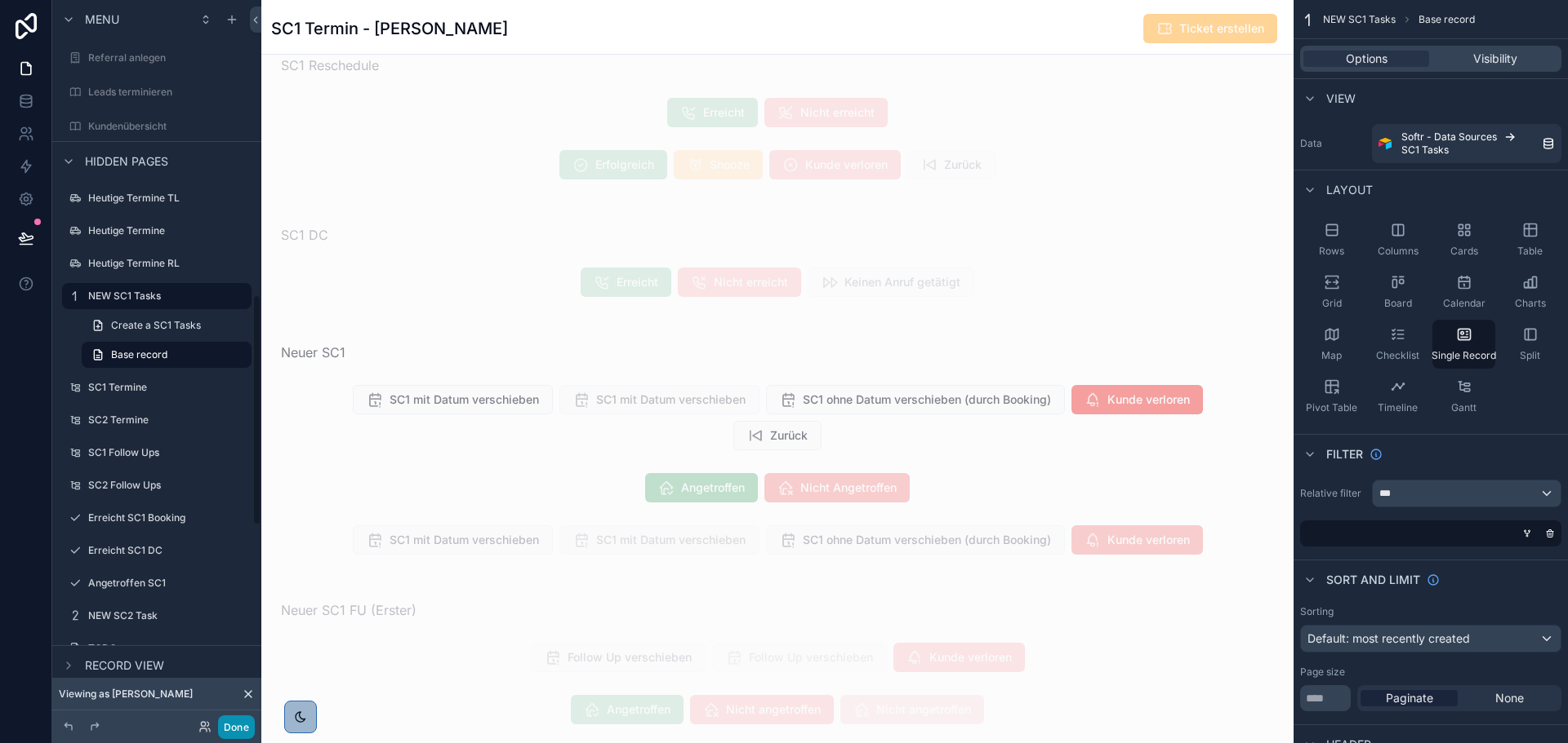
scroll to position [845, 0]
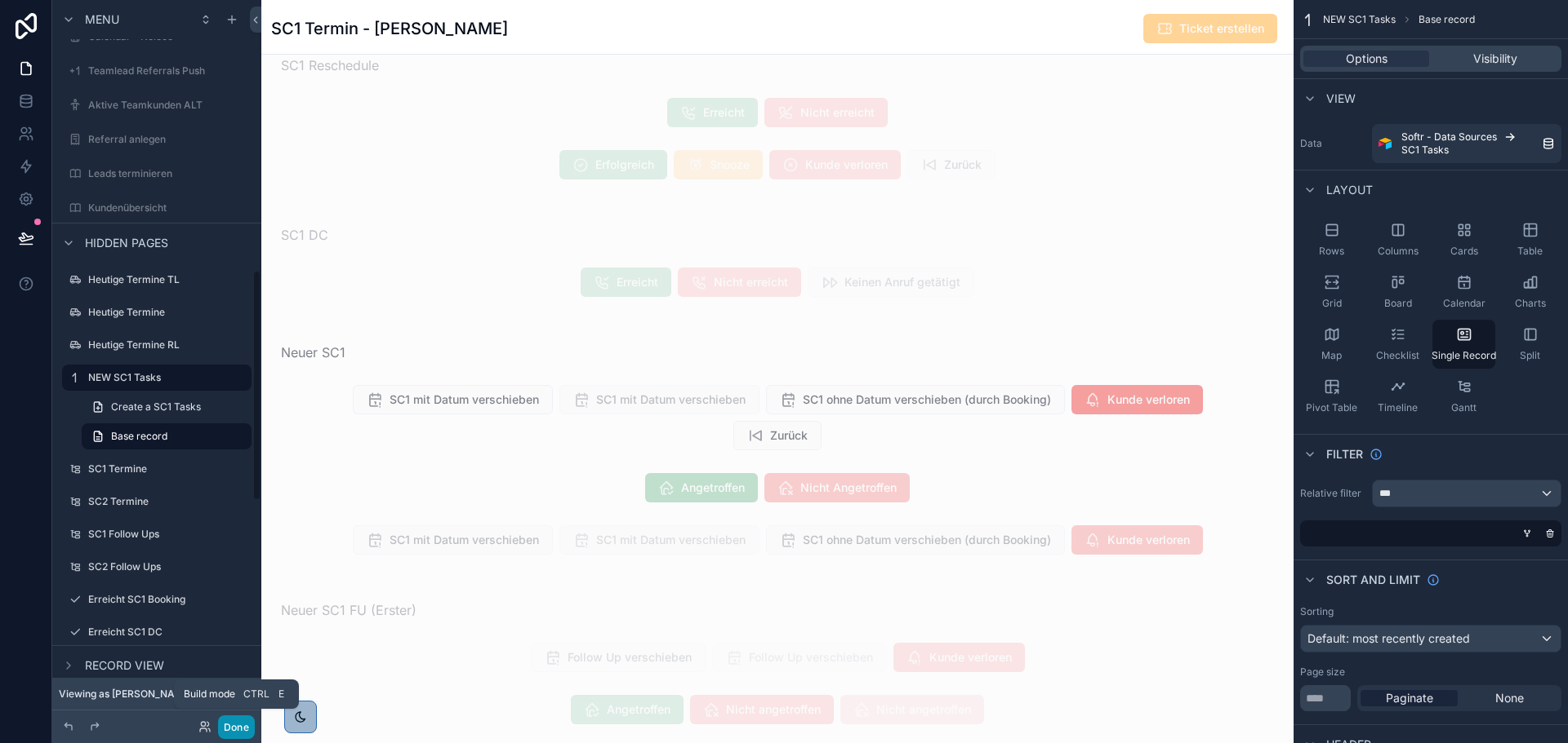
drag, startPoint x: 230, startPoint y: 724, endPoint x: 178, endPoint y: 397, distance: 331.1
click at [230, 724] on button "Done" at bounding box center [236, 727] width 37 height 24
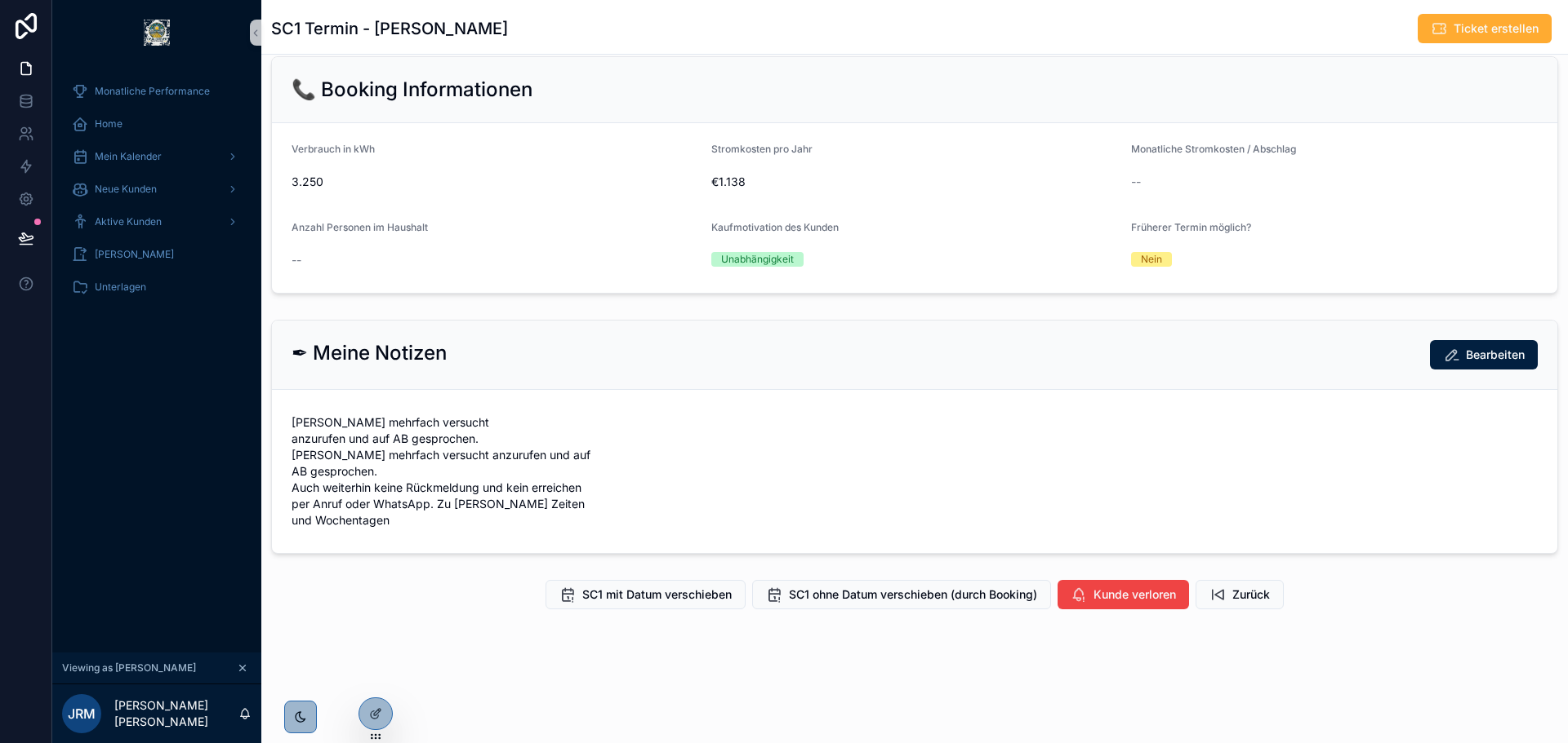
scroll to position [454, 0]
click at [364, 711] on div at bounding box center [375, 714] width 33 height 31
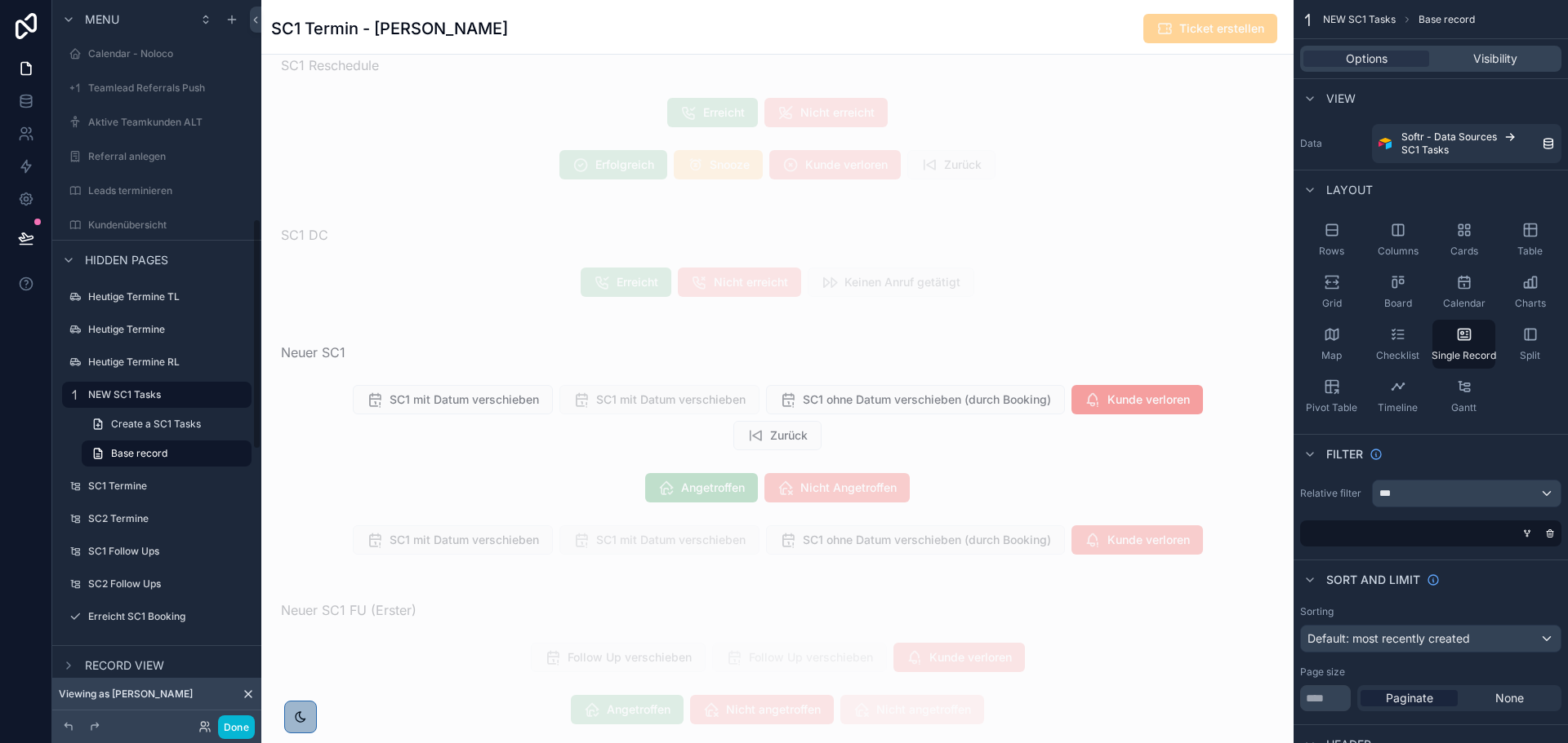
scroll to position [681, 0]
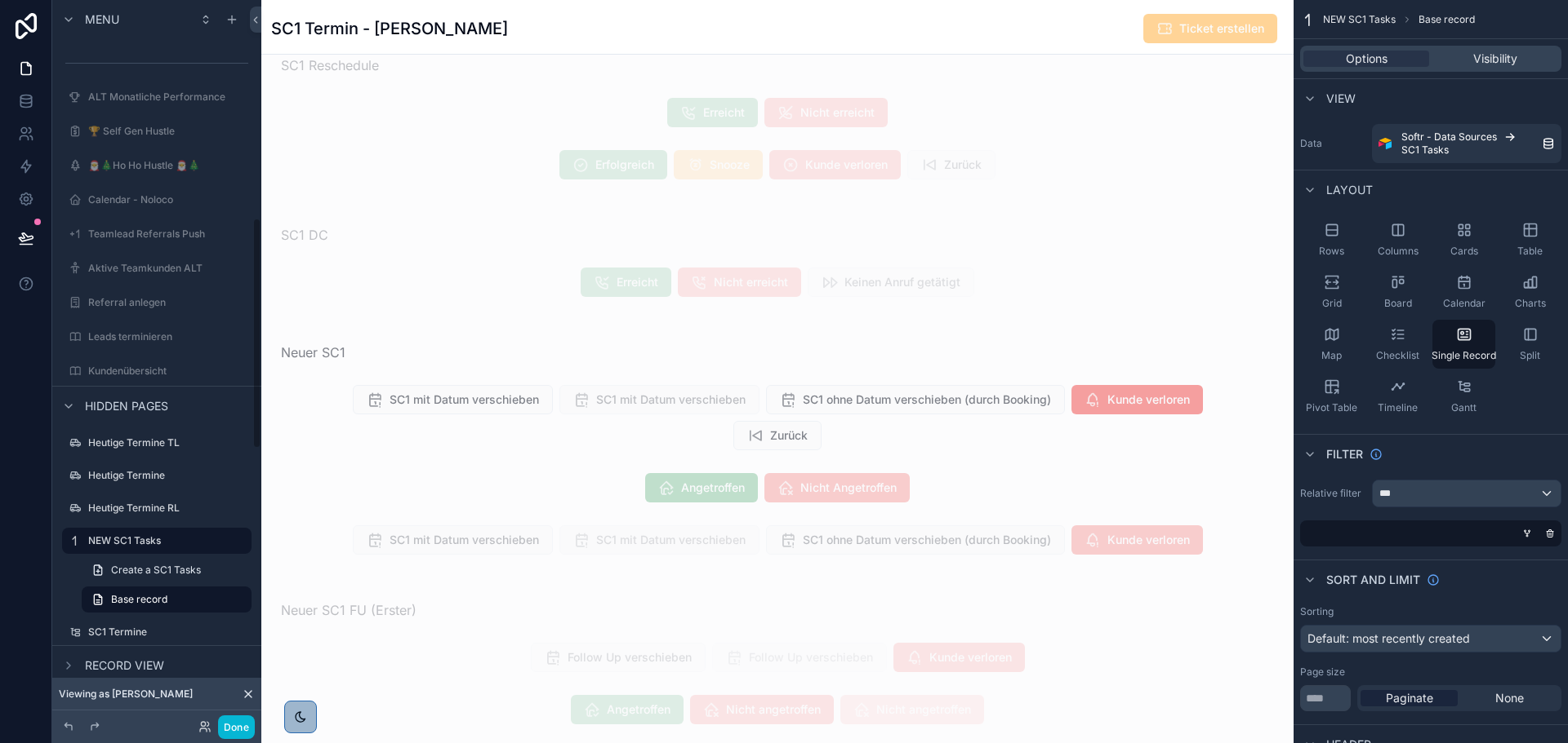
click at [253, 694] on icon at bounding box center [248, 694] width 13 height 13
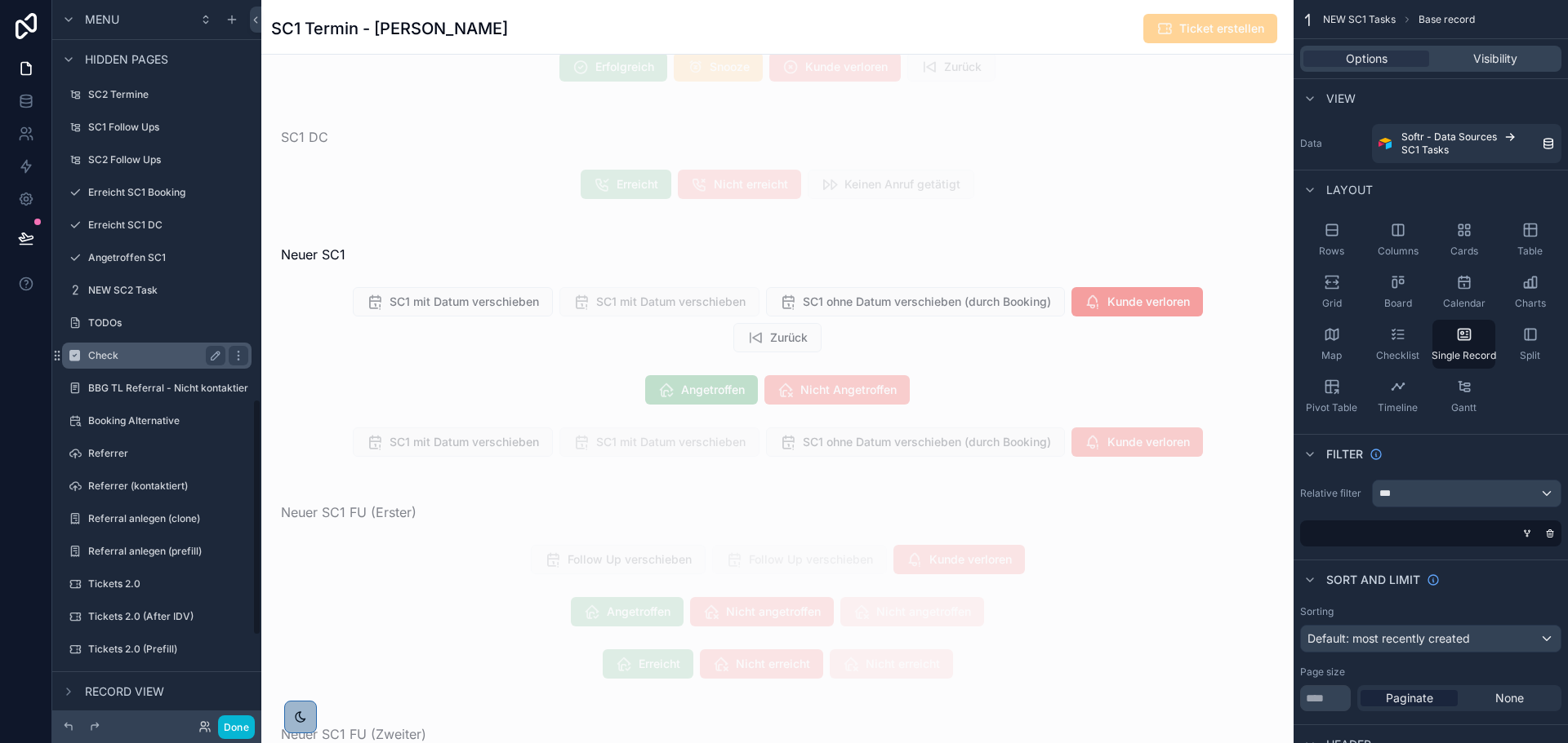
scroll to position [1252, 0]
click at [155, 250] on div "Angetroffen SC1" at bounding box center [157, 257] width 138 height 20
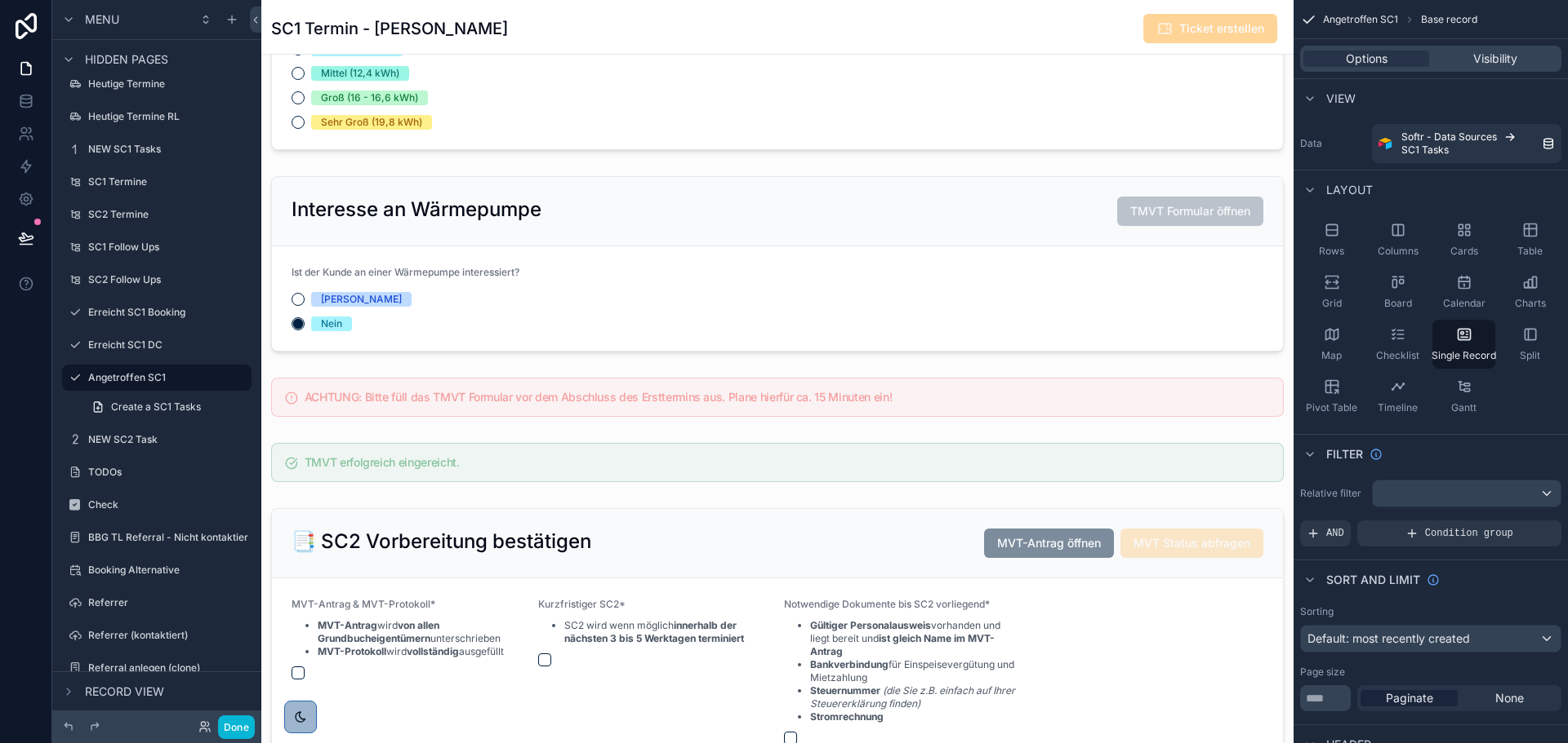
scroll to position [1795, 0]
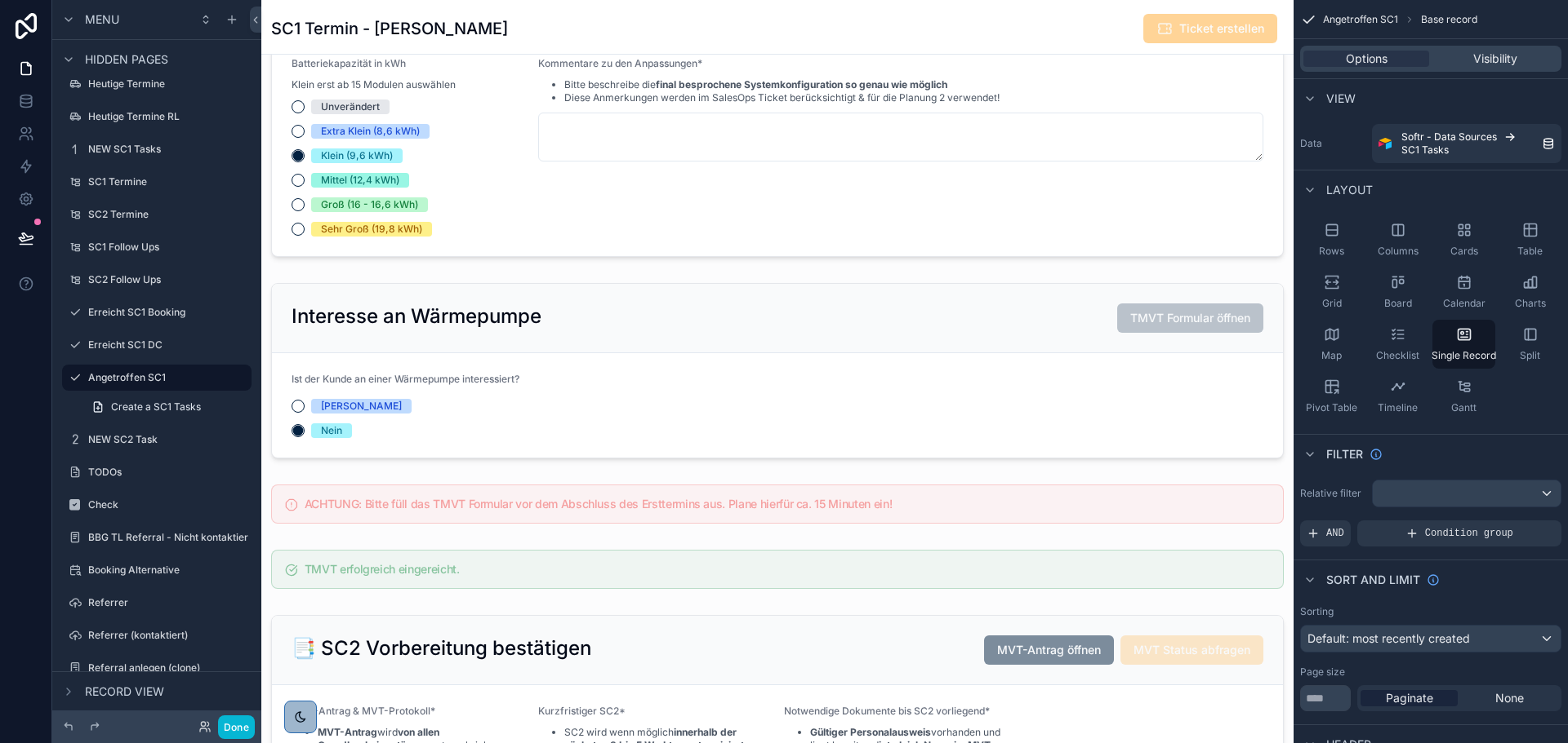
click at [742, 322] on div "scrollable content" at bounding box center [776, 393] width 1032 height 4375
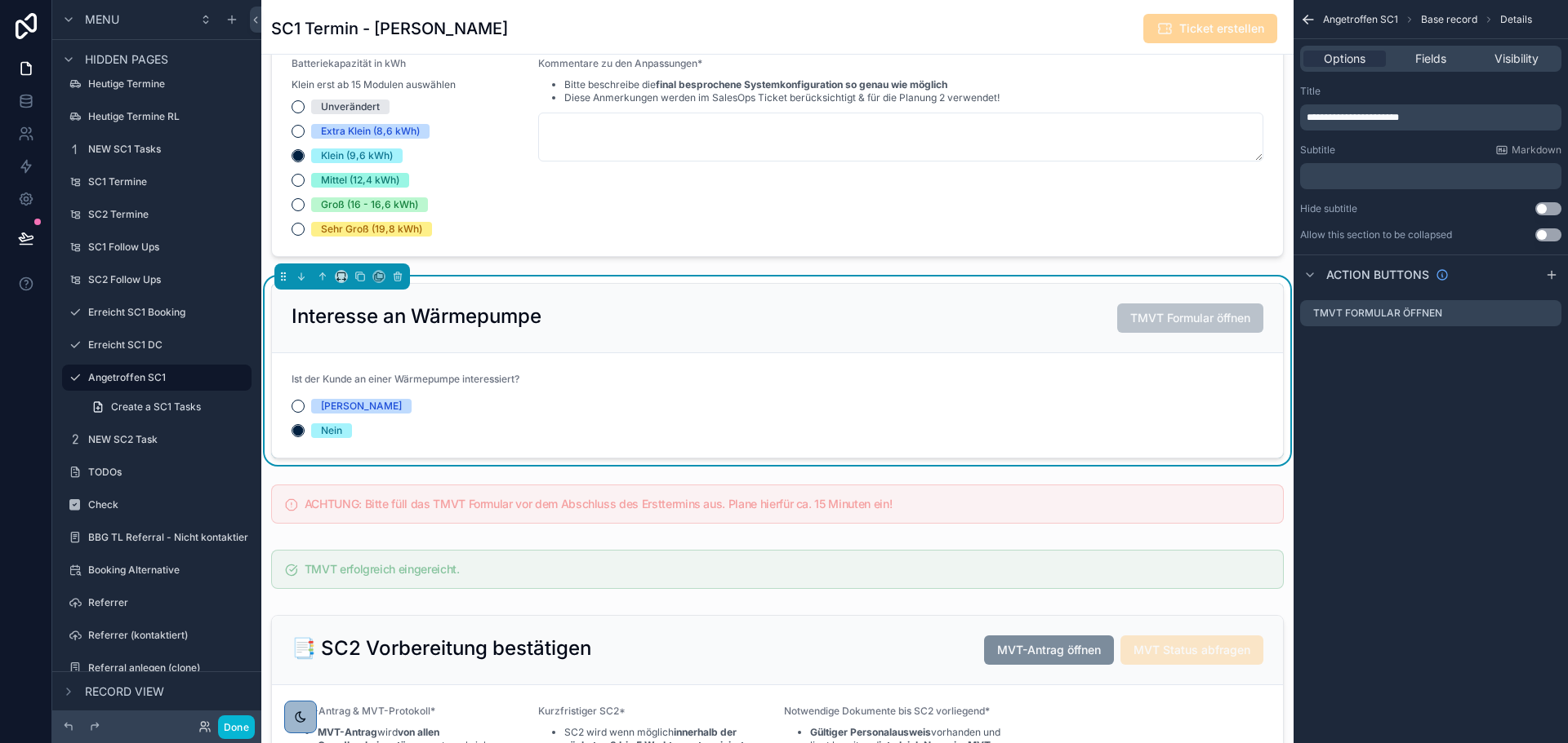
scroll to position [392, 0]
click at [329, 413] on div "[PERSON_NAME]" at bounding box center [362, 407] width 81 height 15
click at [304, 412] on button "[PERSON_NAME]" at bounding box center [298, 407] width 13 height 13
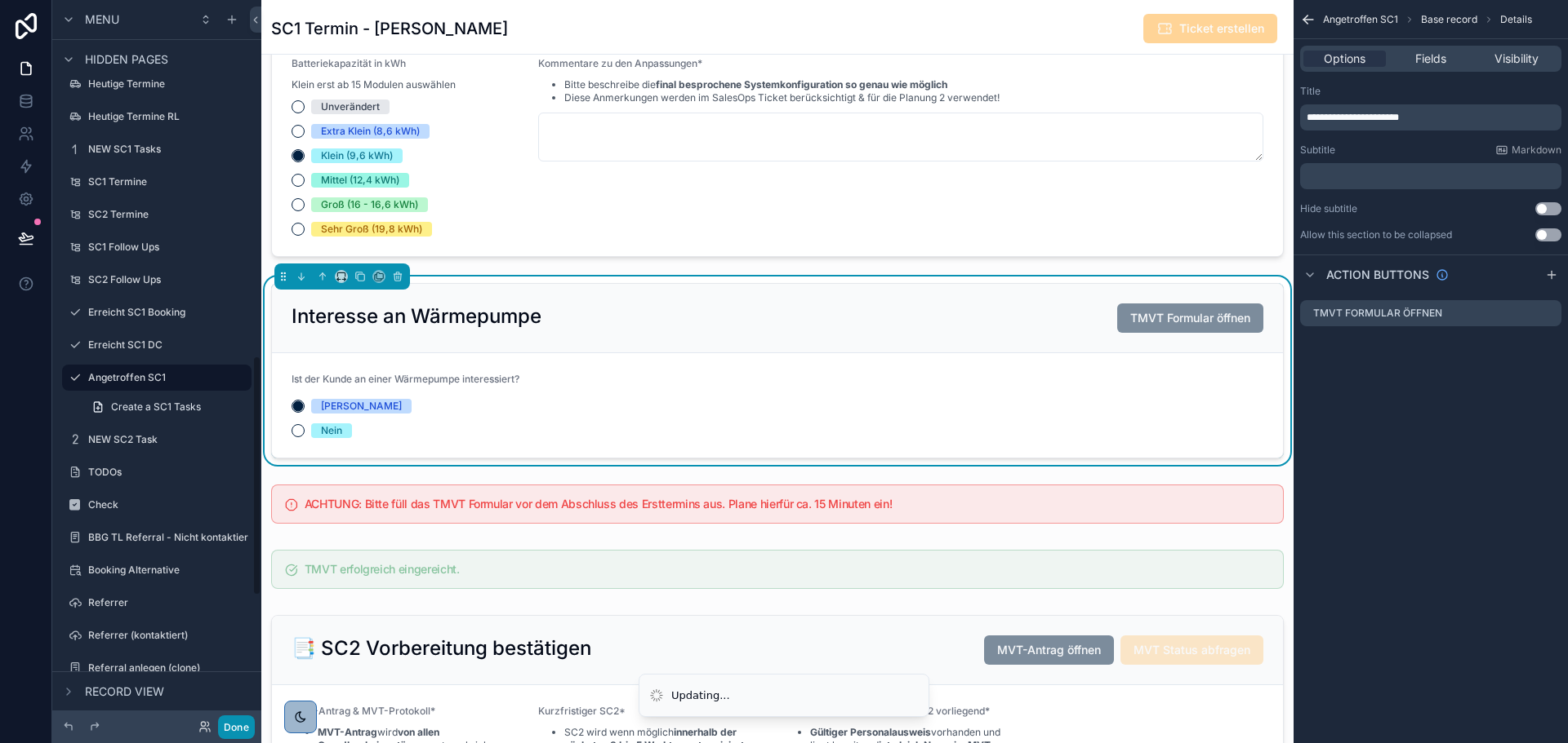
click at [240, 722] on button "Done" at bounding box center [236, 727] width 37 height 24
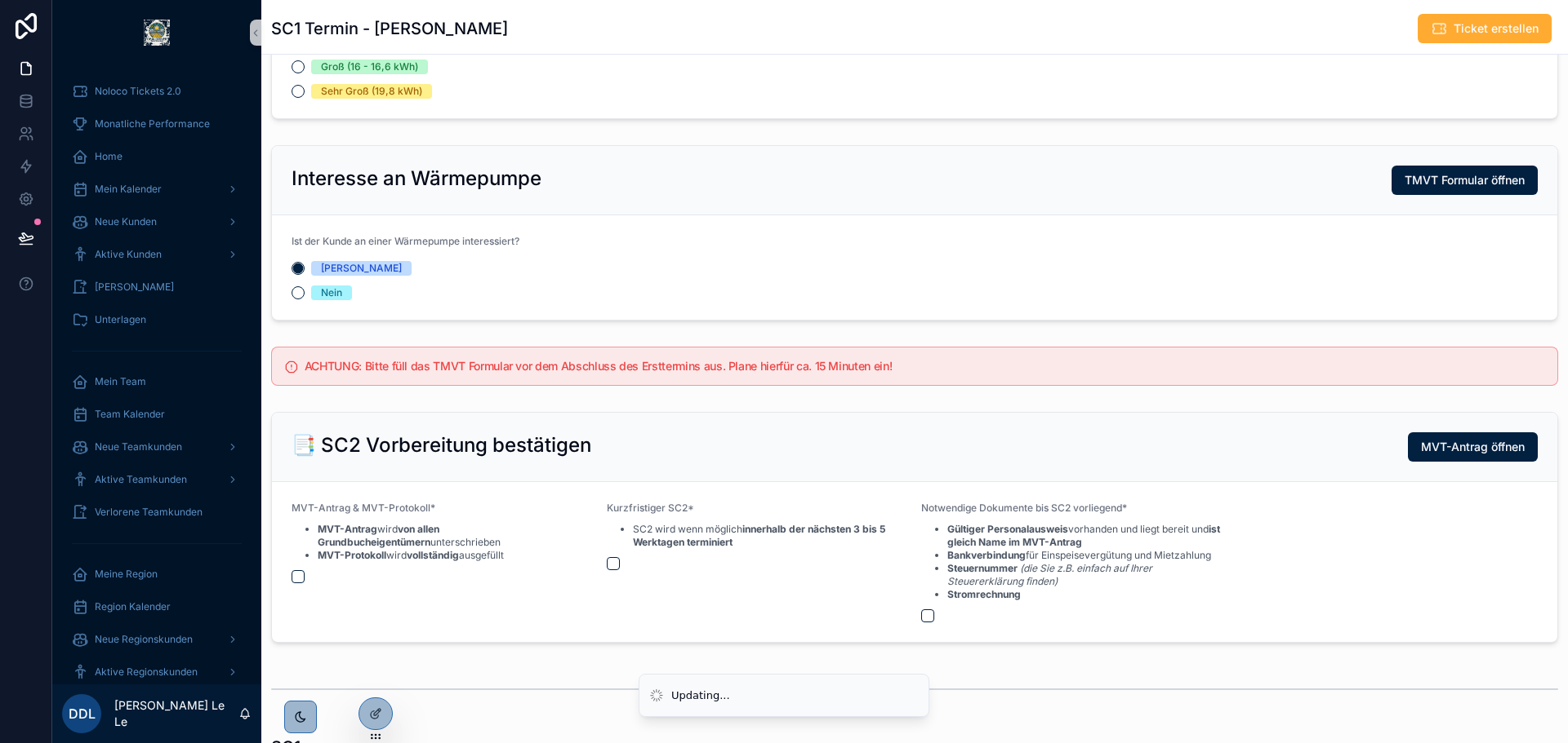
scroll to position [1060, 0]
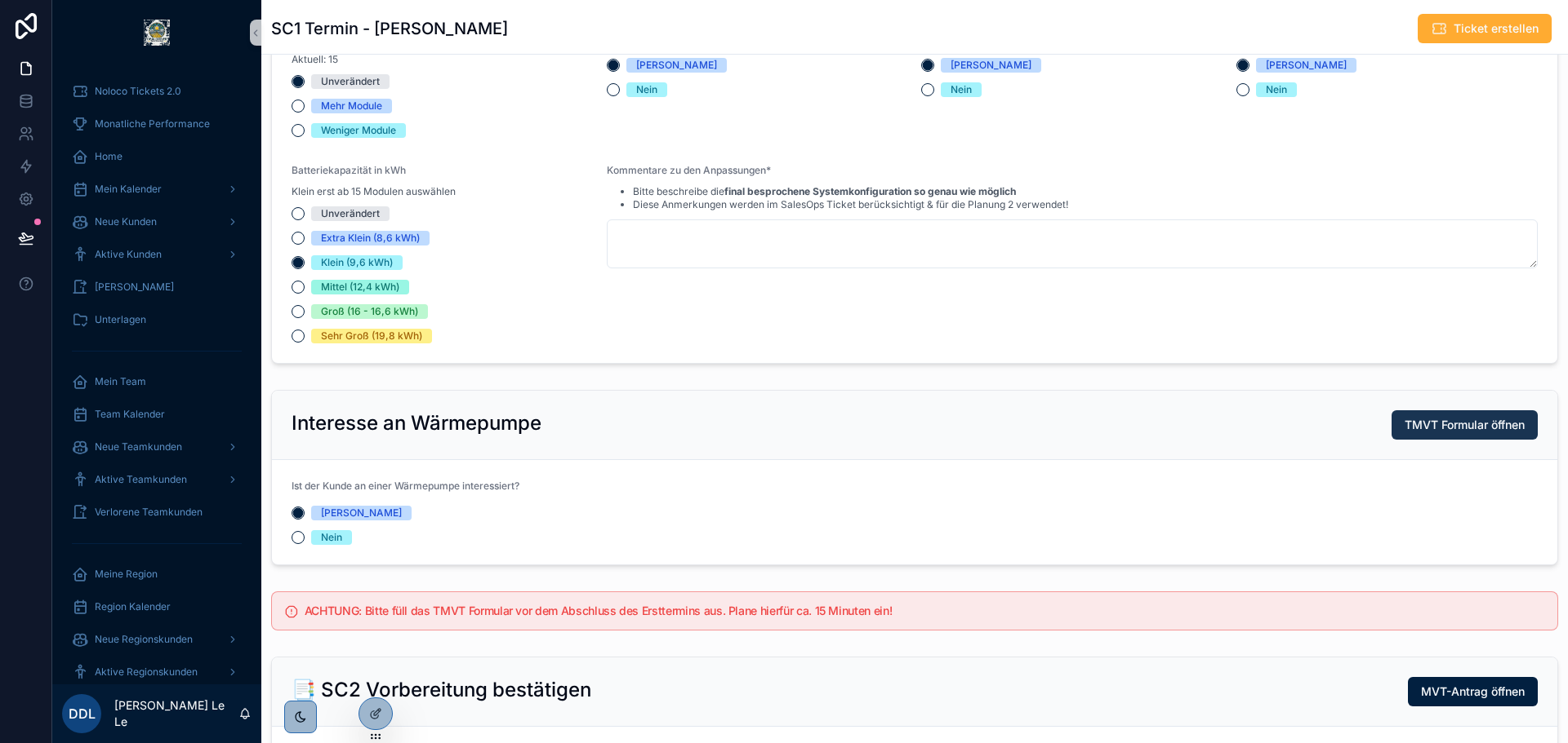
click at [1404, 419] on span "TMVT Formular öffnen" at bounding box center [1463, 425] width 120 height 16
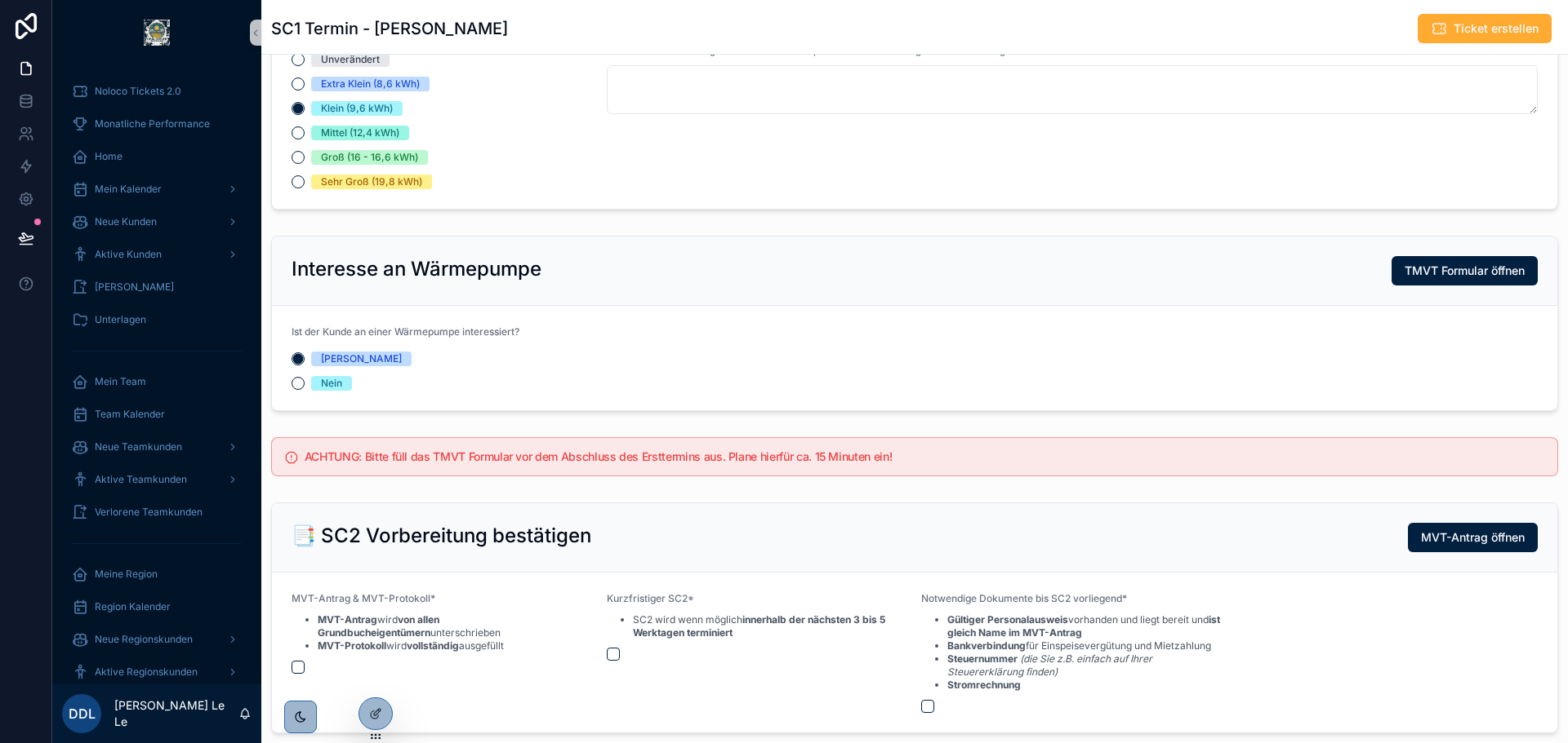
scroll to position [1387, 0]
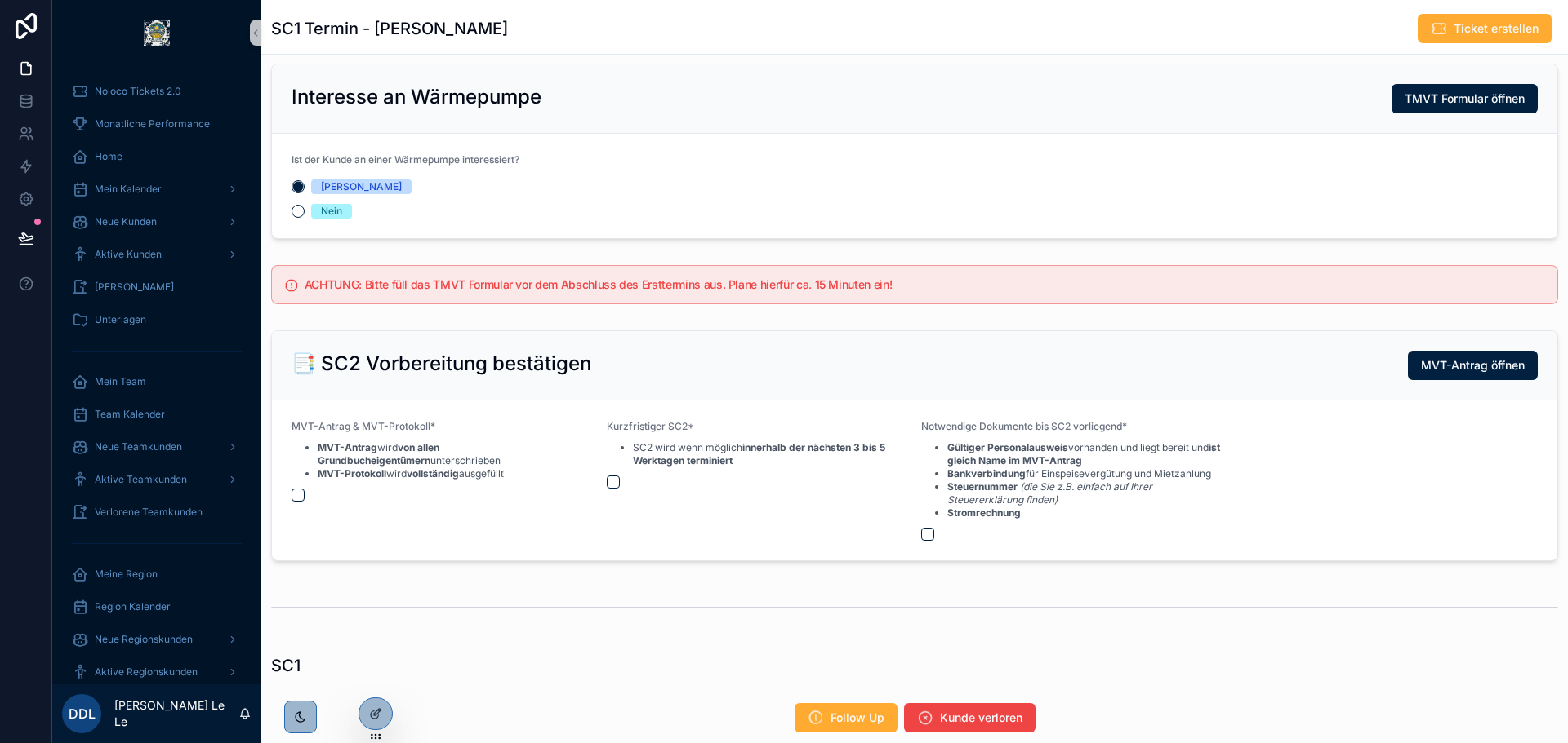
click at [332, 212] on div "Nein" at bounding box center [332, 212] width 22 height 15
click at [304, 212] on button "Nein" at bounding box center [298, 211] width 13 height 13
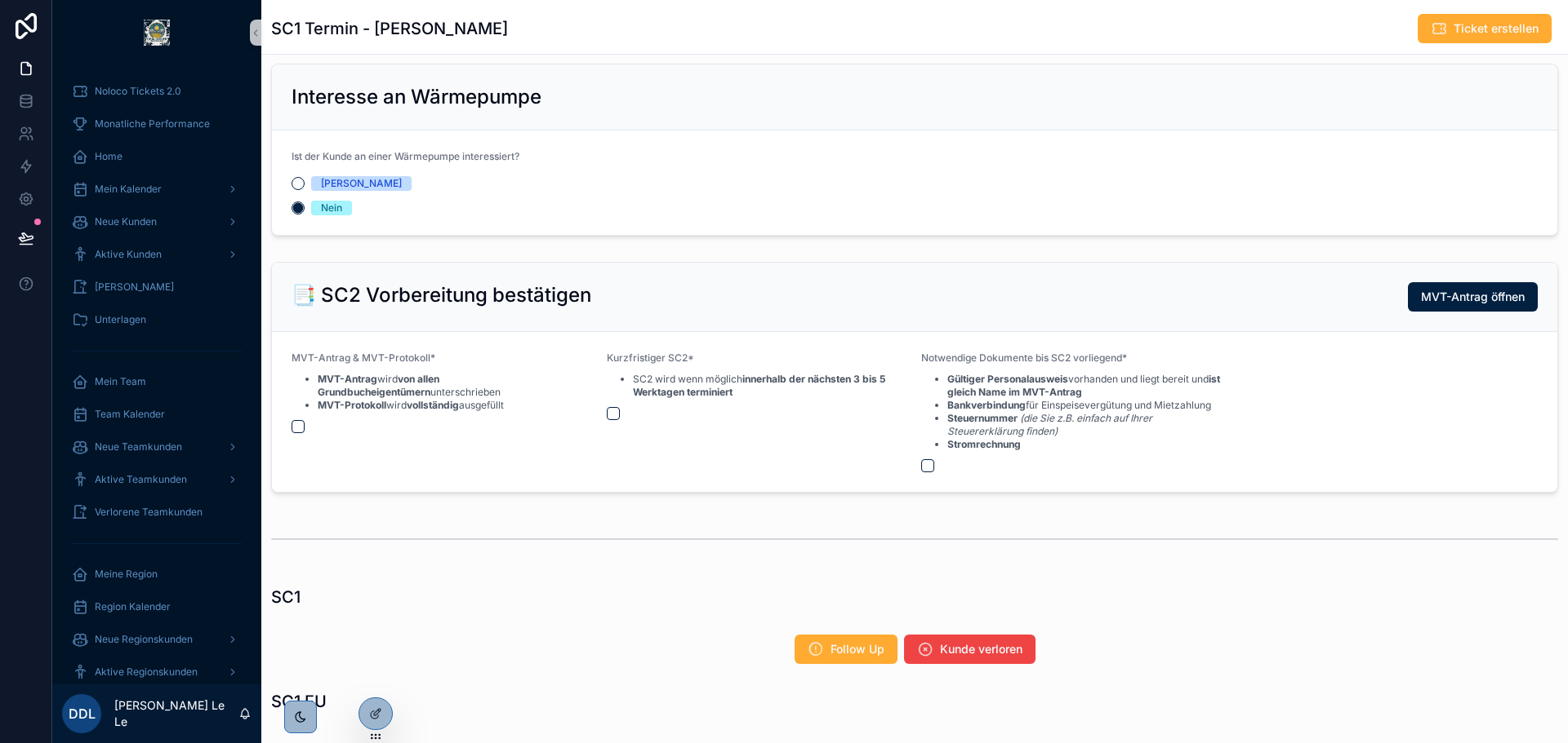
click at [1113, 241] on div "Interesse an Wärmepumpe Ist der [PERSON_NAME] an einer Wärmepumpe interessiert?…" at bounding box center [914, 150] width 1306 height 186
click at [150, 250] on span "Aktive Kunden" at bounding box center [128, 254] width 67 height 13
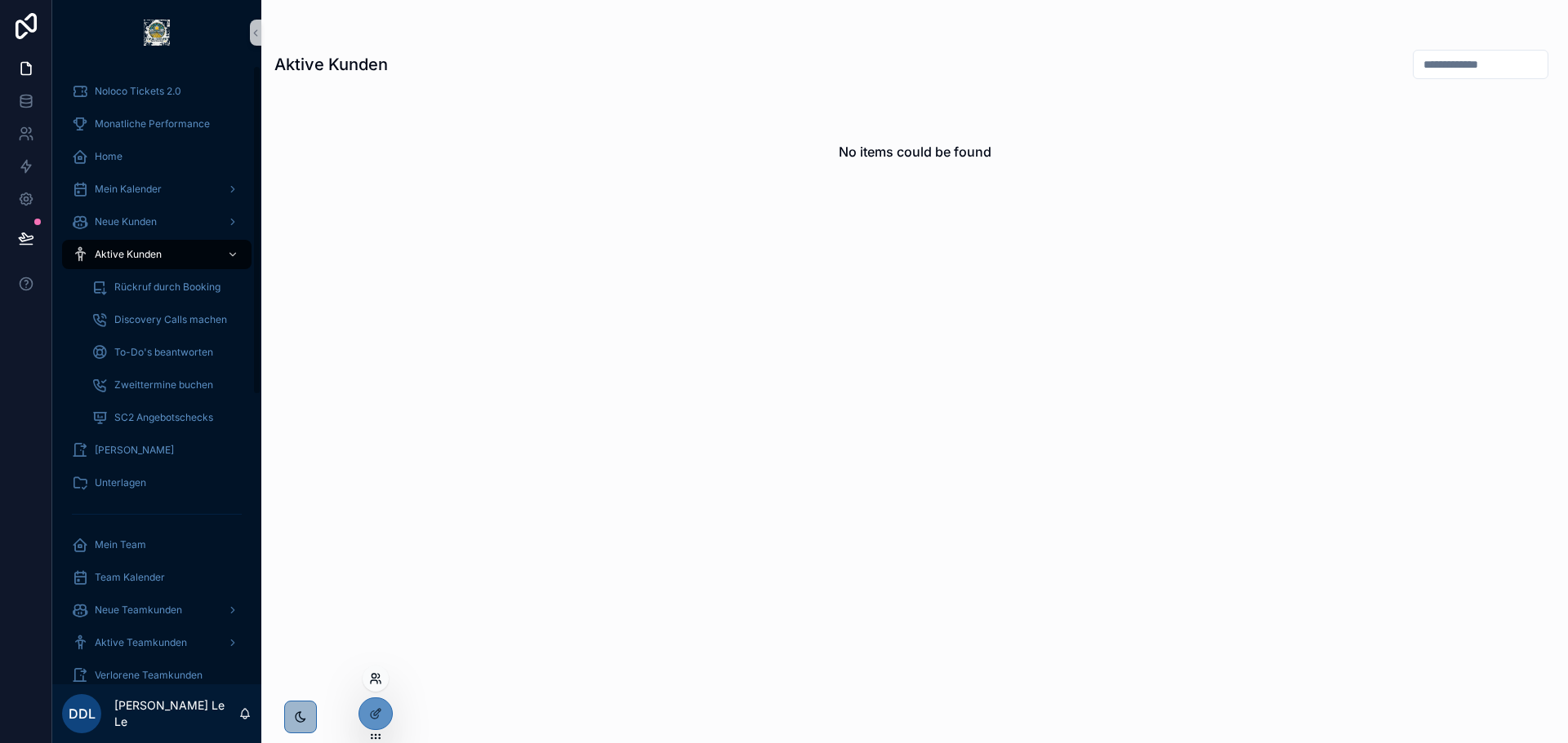
click at [376, 678] on icon at bounding box center [376, 679] width 13 height 13
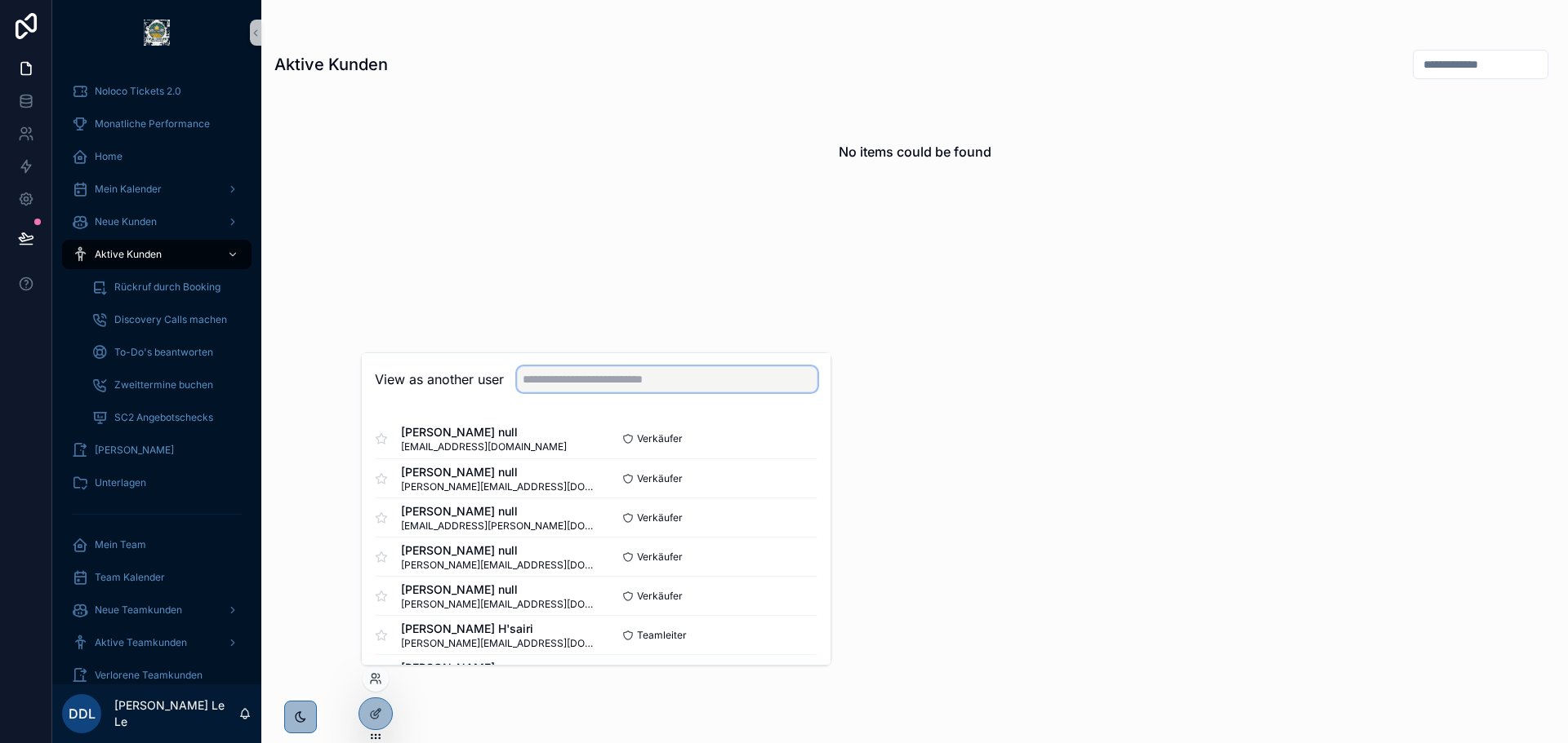
click at [708, 380] on input "text" at bounding box center [666, 380] width 301 height 26
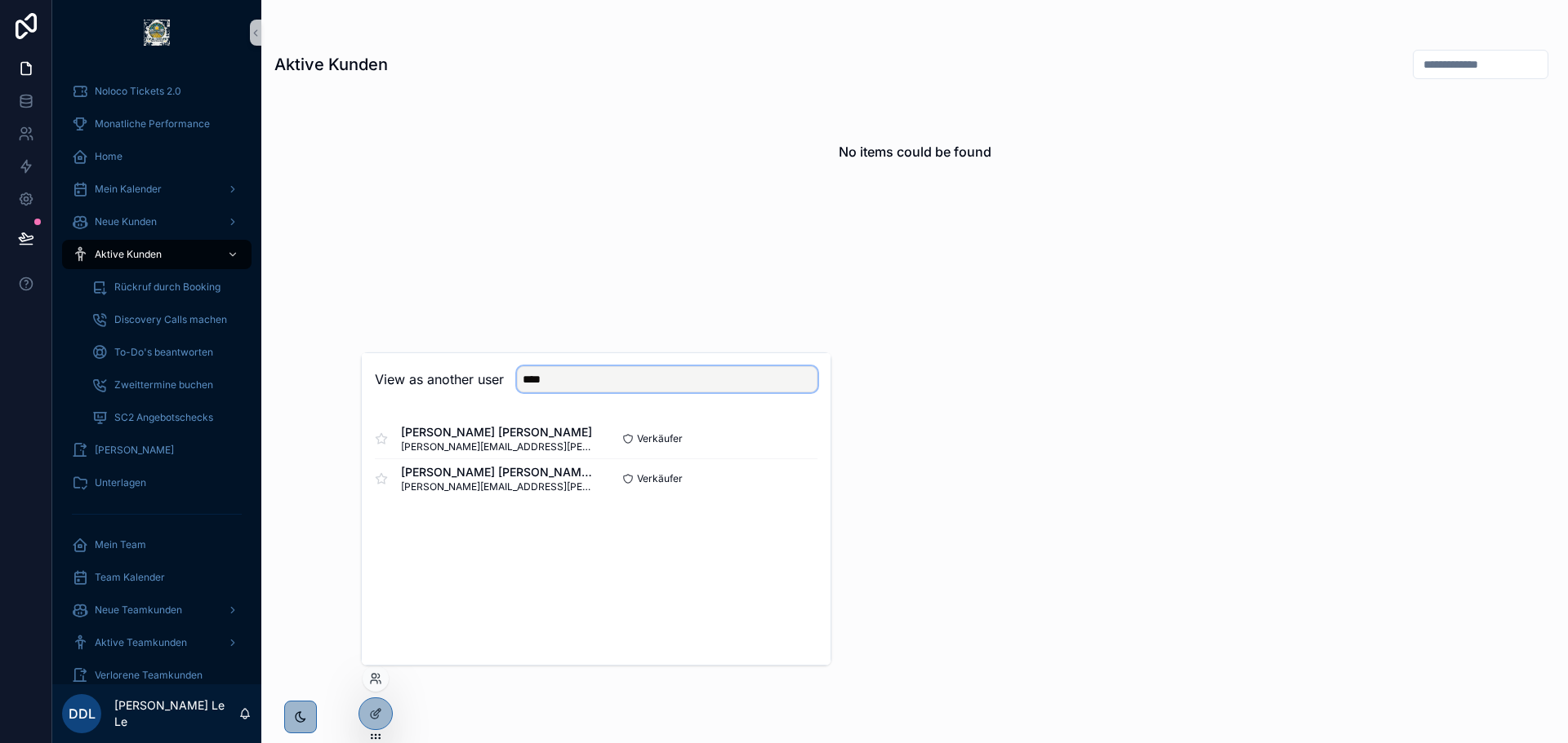
type input "****"
